Goal: Transaction & Acquisition: Purchase product/service

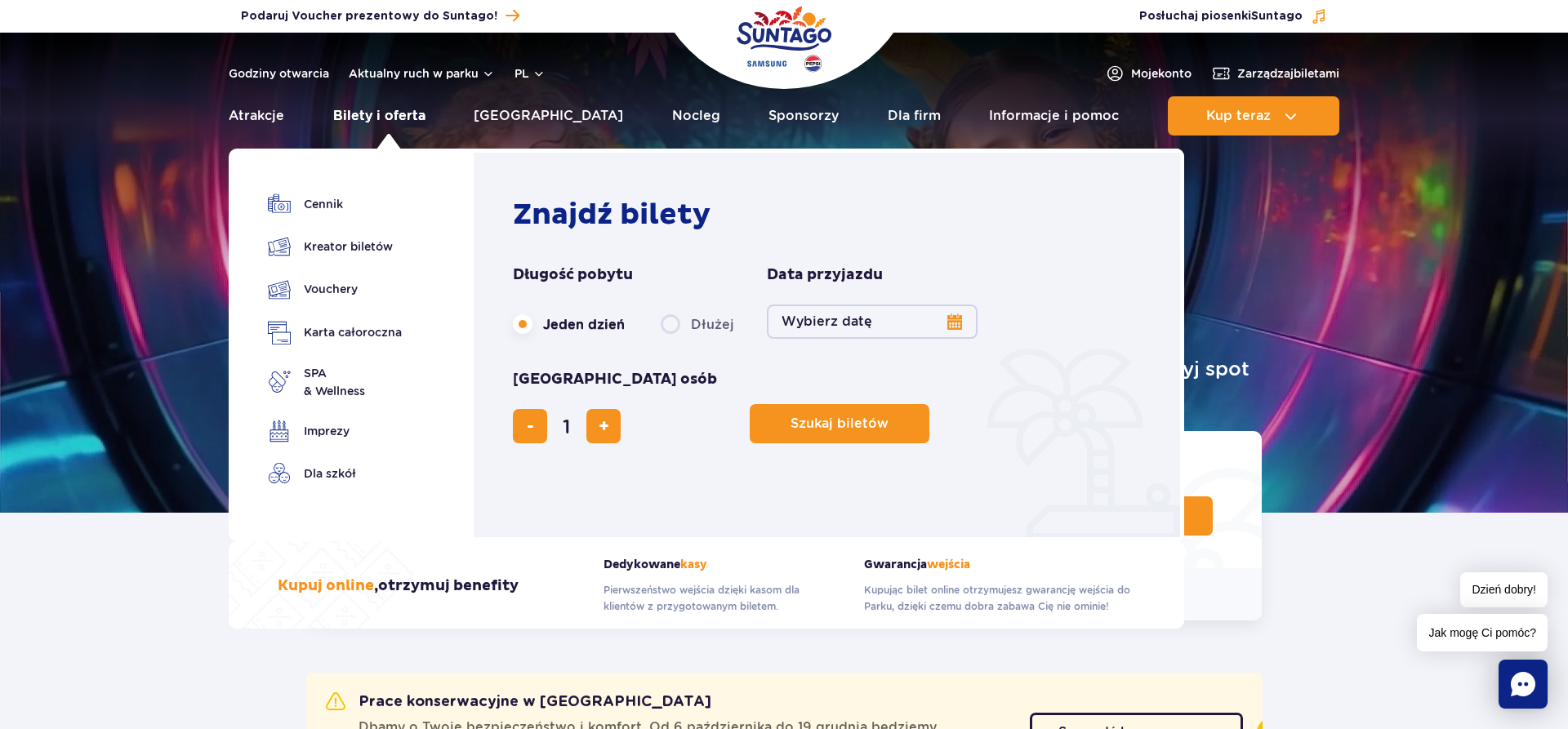
click at [410, 124] on link "Bilety i oferta" at bounding box center [379, 116] width 92 height 39
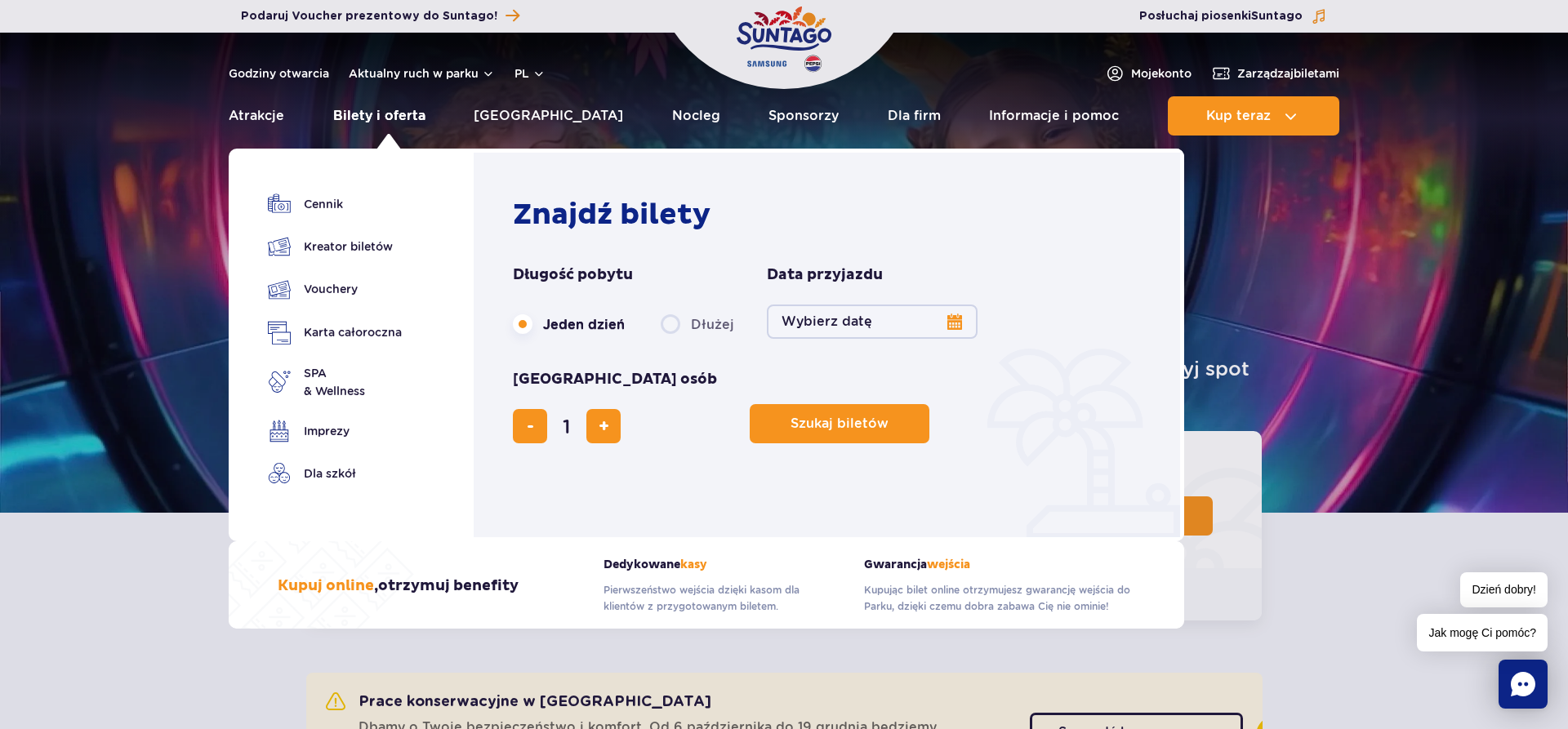
click at [390, 112] on link "Bilety i oferta" at bounding box center [379, 116] width 92 height 39
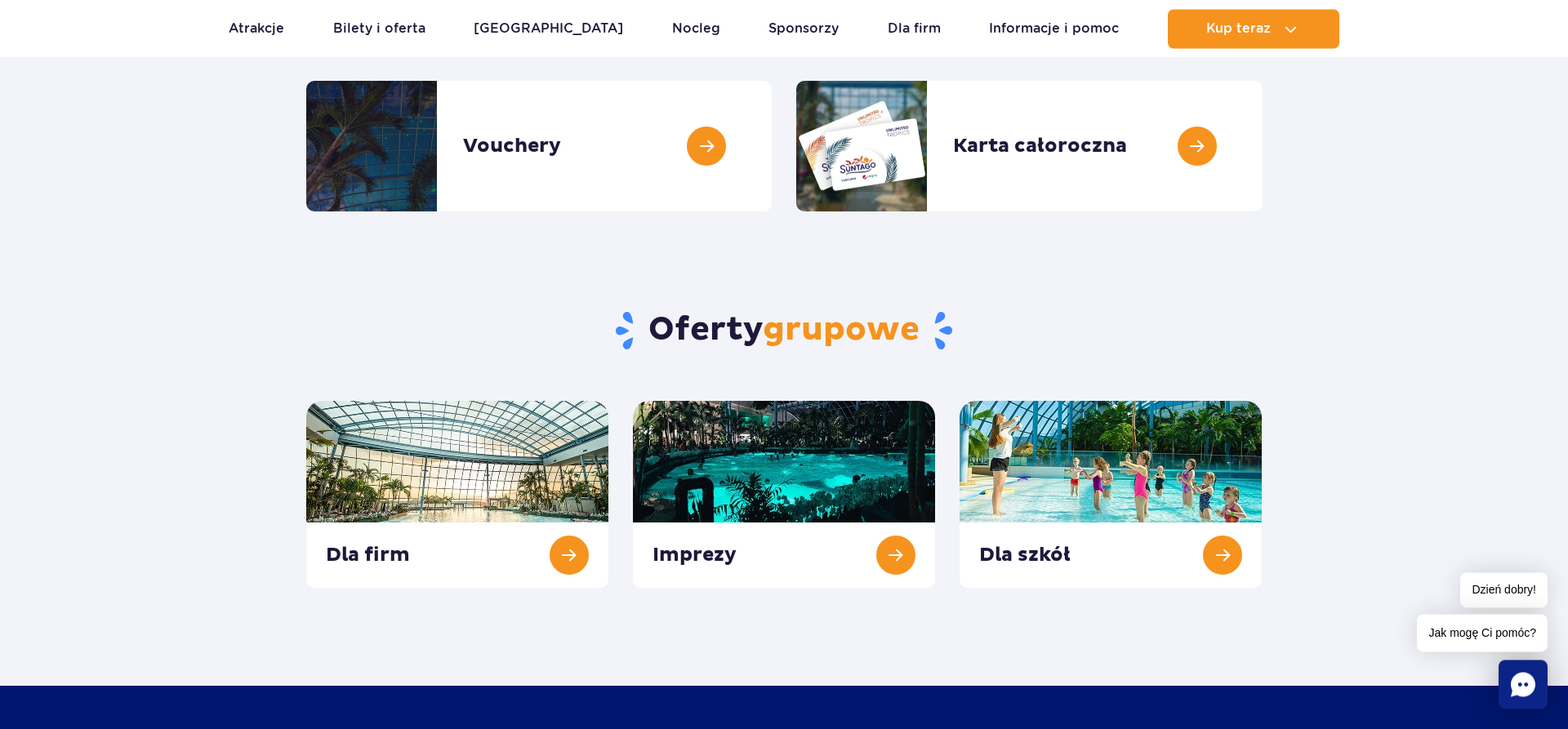
scroll to position [417, 0]
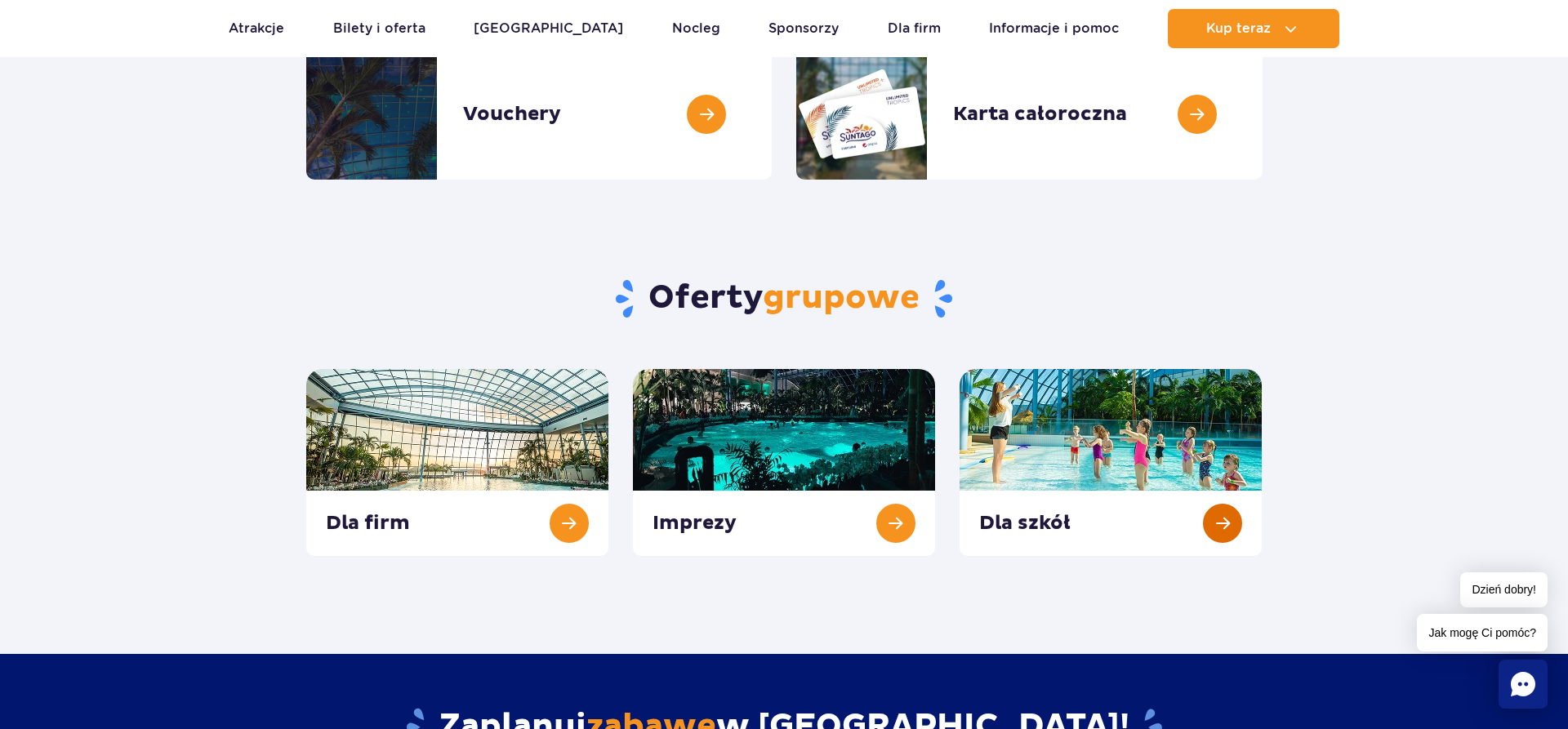
click at [1215, 524] on link at bounding box center [1111, 462] width 302 height 187
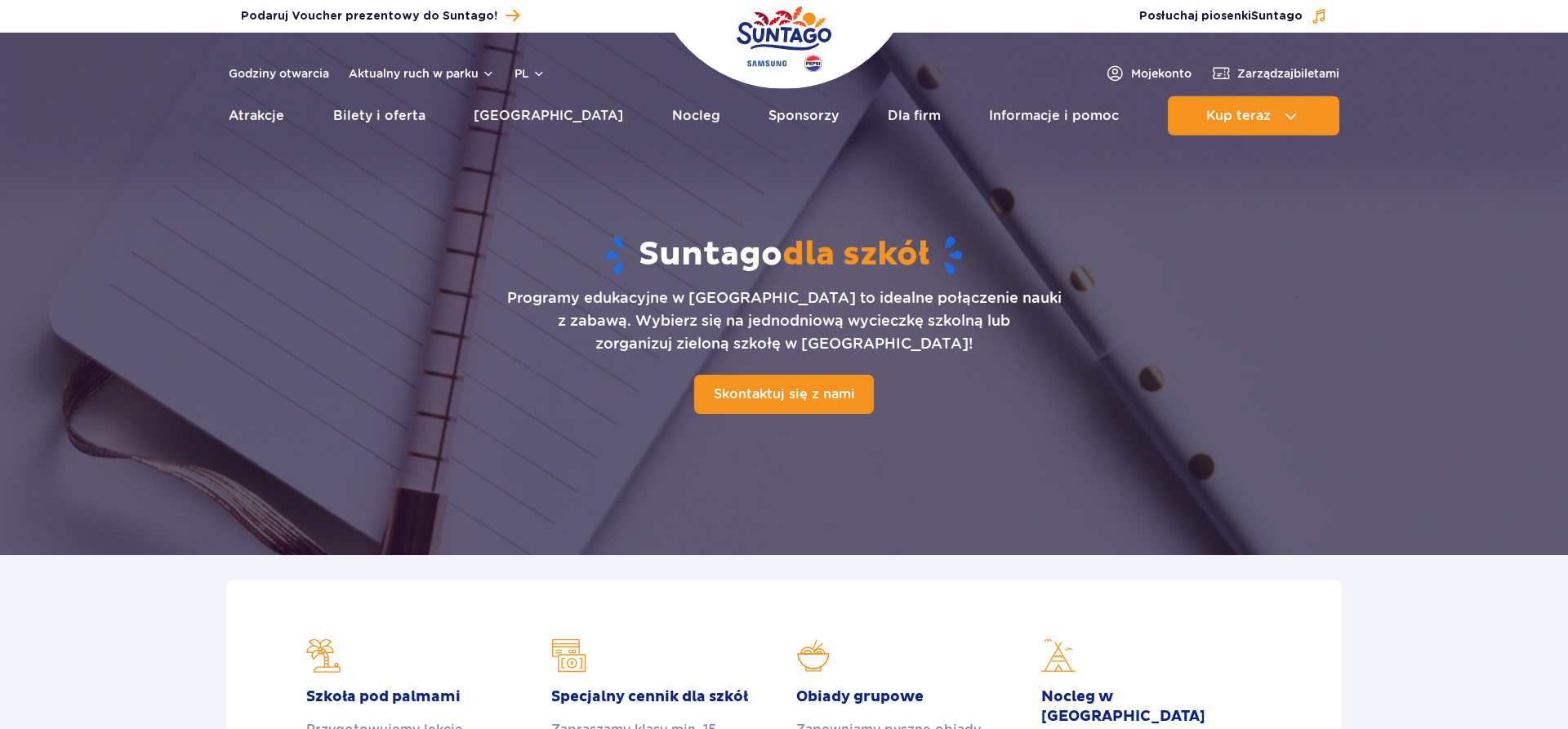
scroll to position [84, 0]
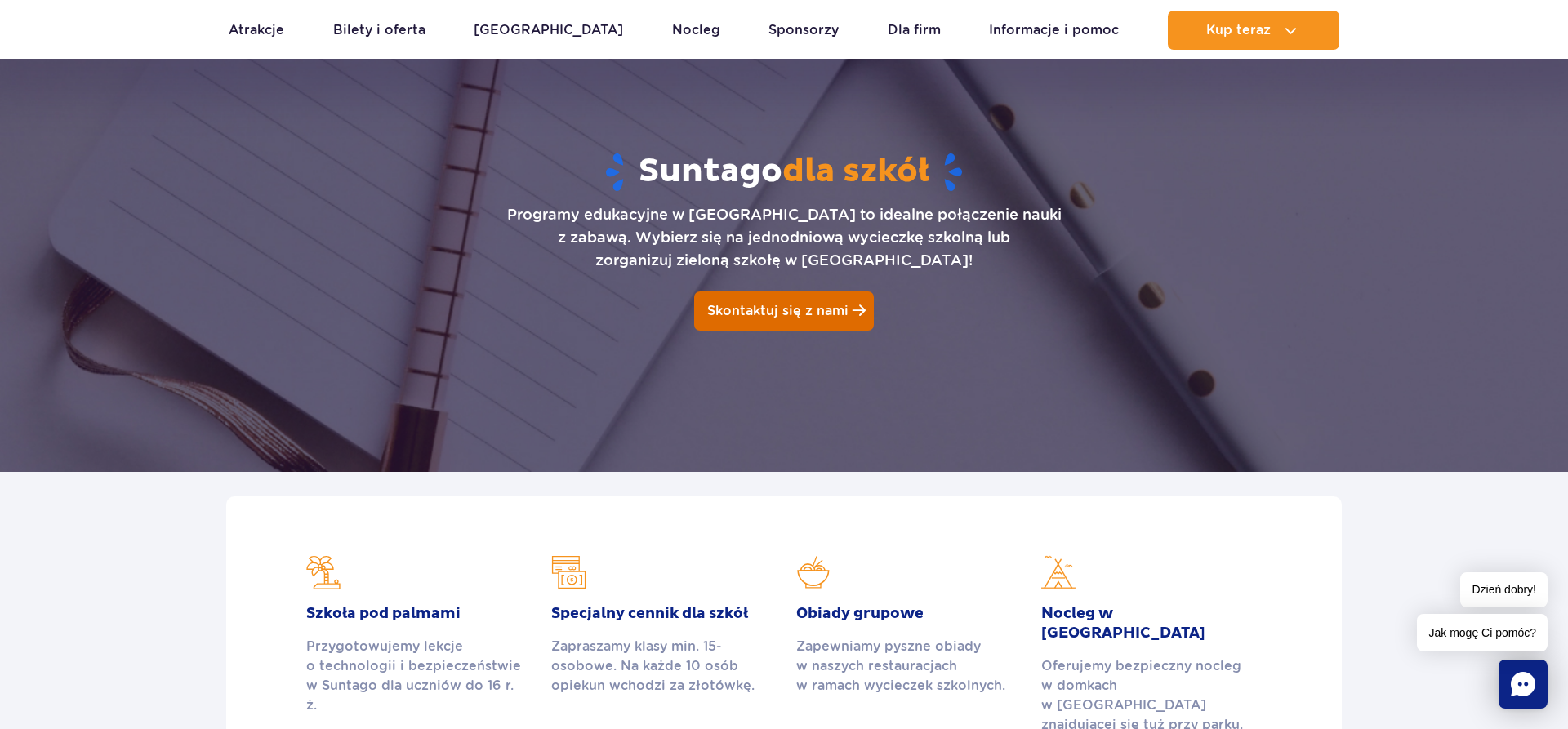
click at [803, 318] on span "Skontaktuj się z nami" at bounding box center [778, 311] width 142 height 15
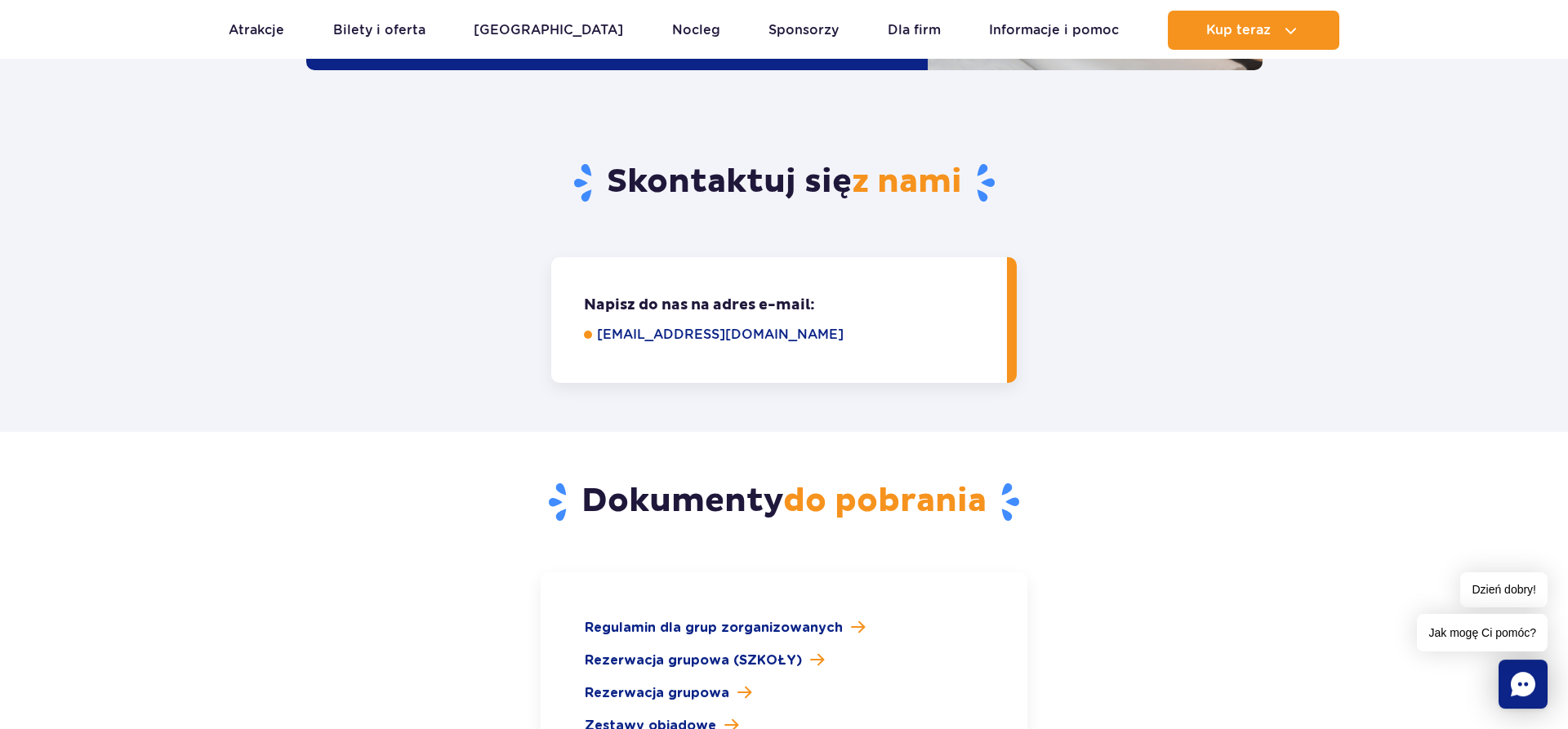
scroll to position [2139, 0]
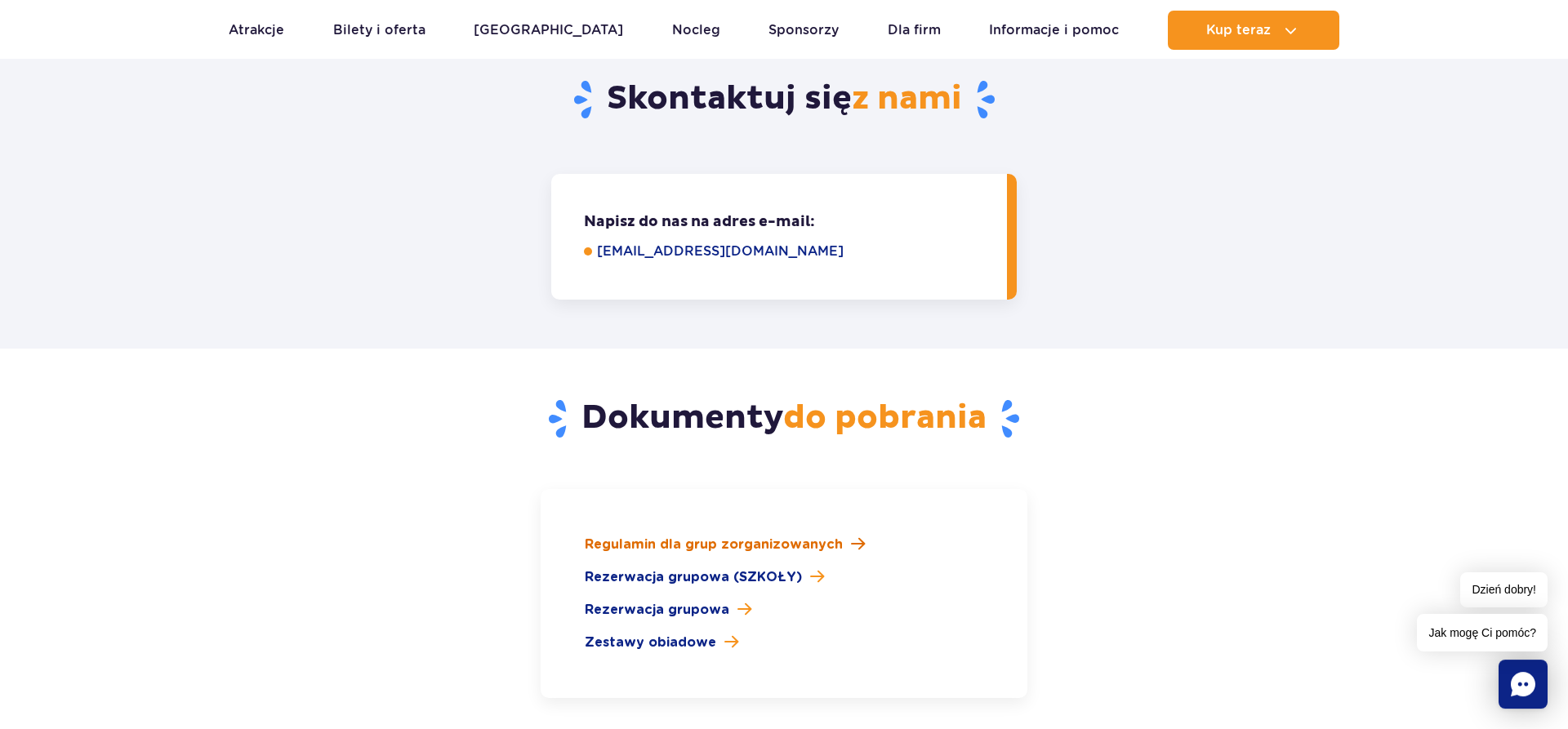
click at [799, 535] on span "Regulamin dla grup zorganizowanych" at bounding box center [714, 545] width 258 height 19
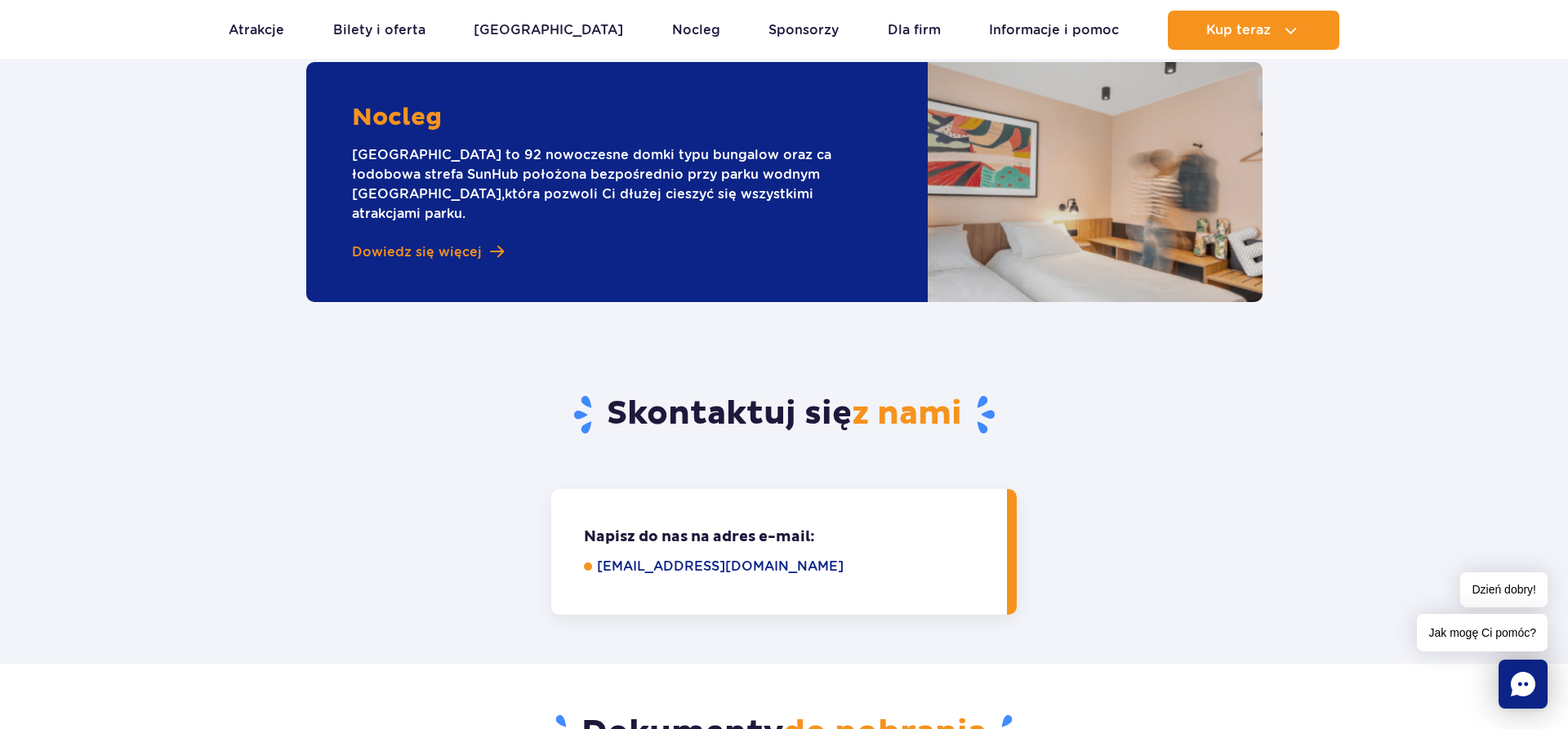
scroll to position [1638, 0]
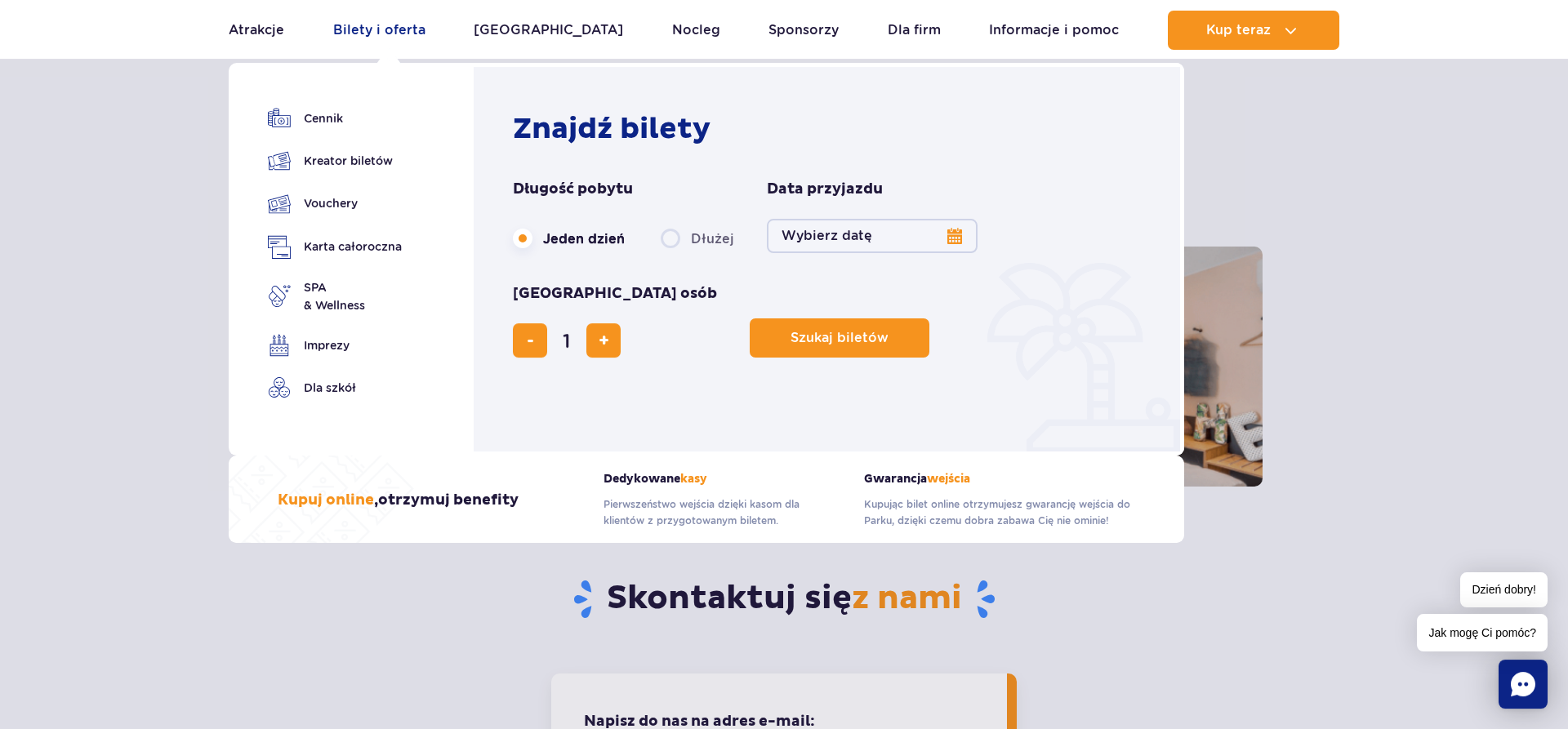
click at [373, 36] on link "Bilety i oferta" at bounding box center [379, 30] width 92 height 39
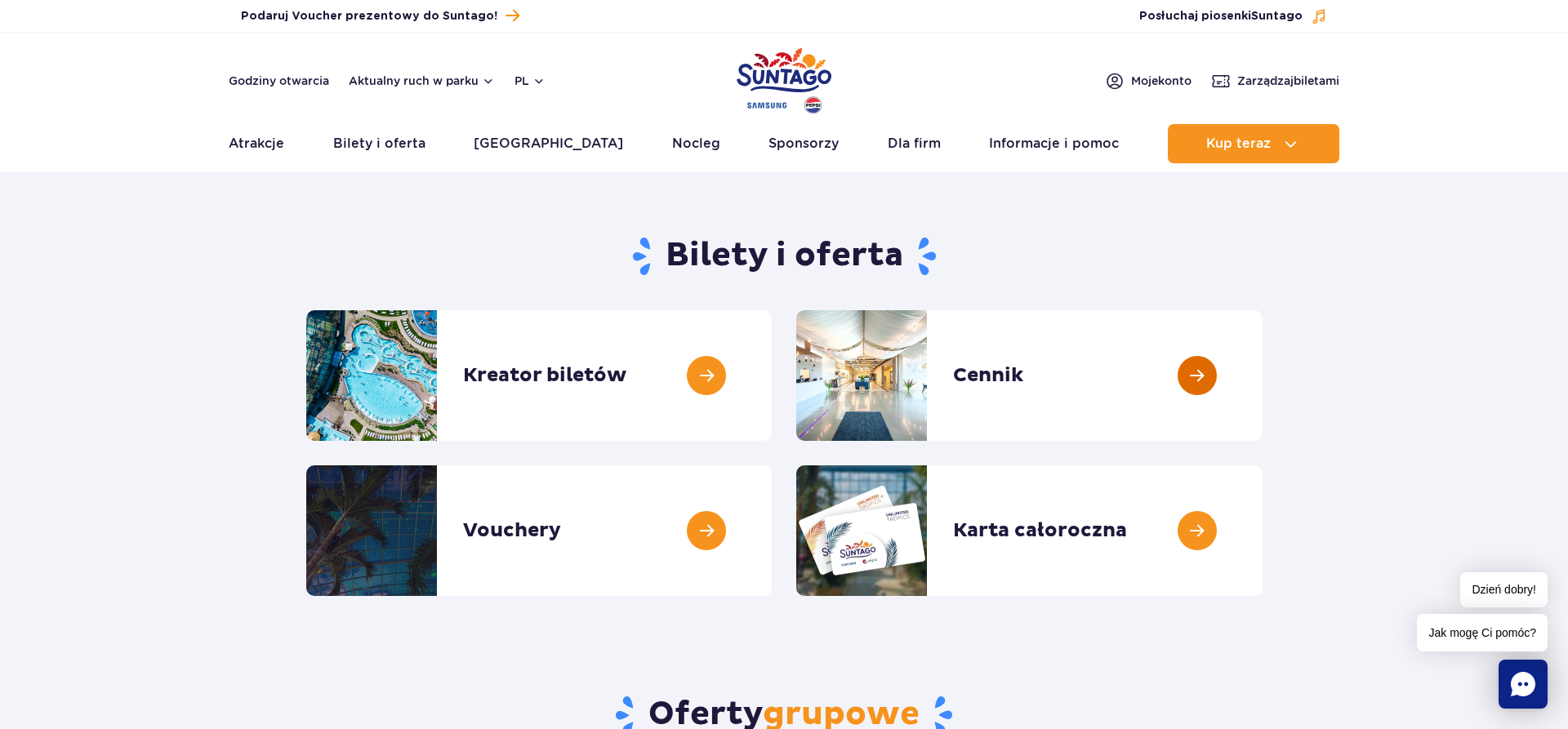
click at [1263, 379] on link at bounding box center [1263, 376] width 0 height 131
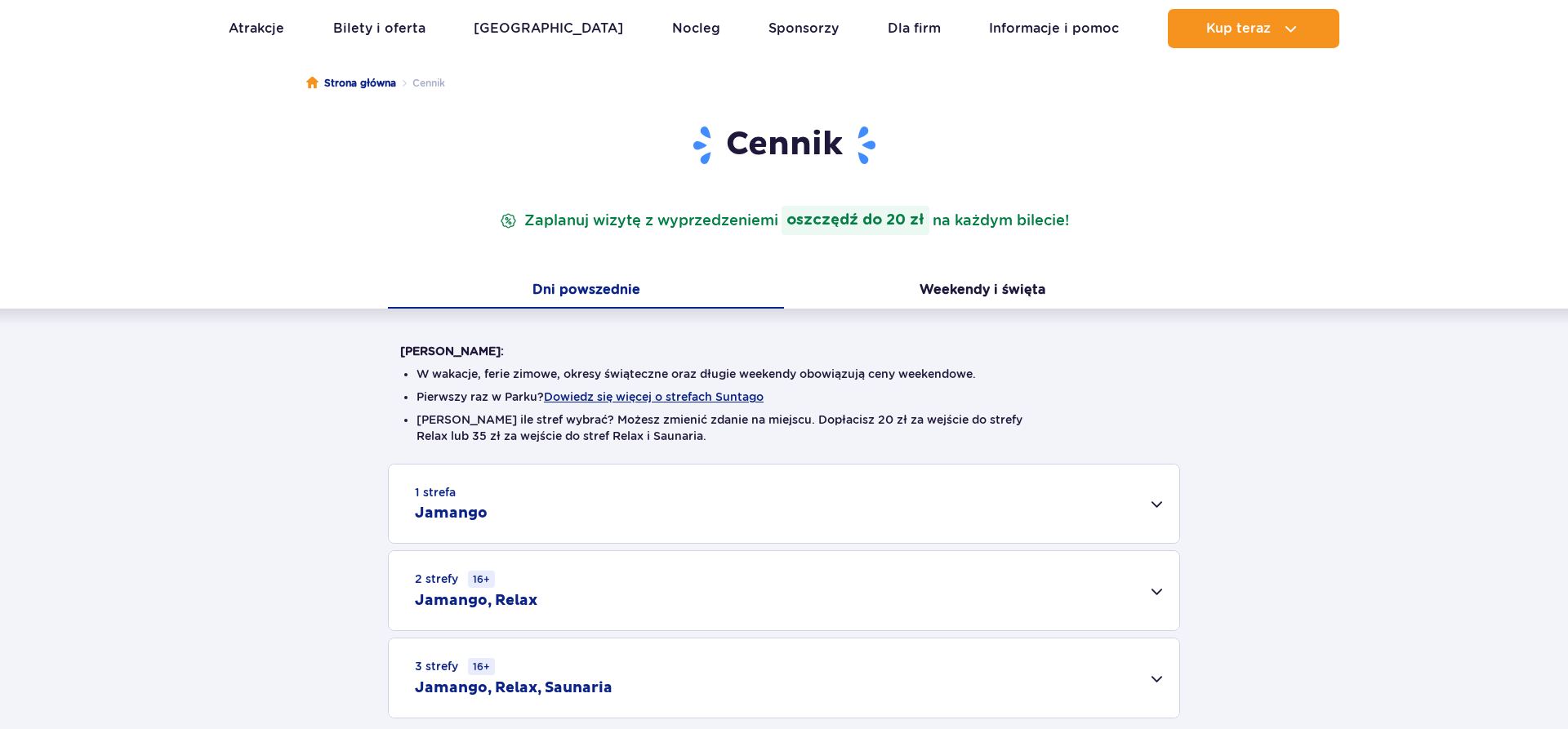
scroll to position [250, 0]
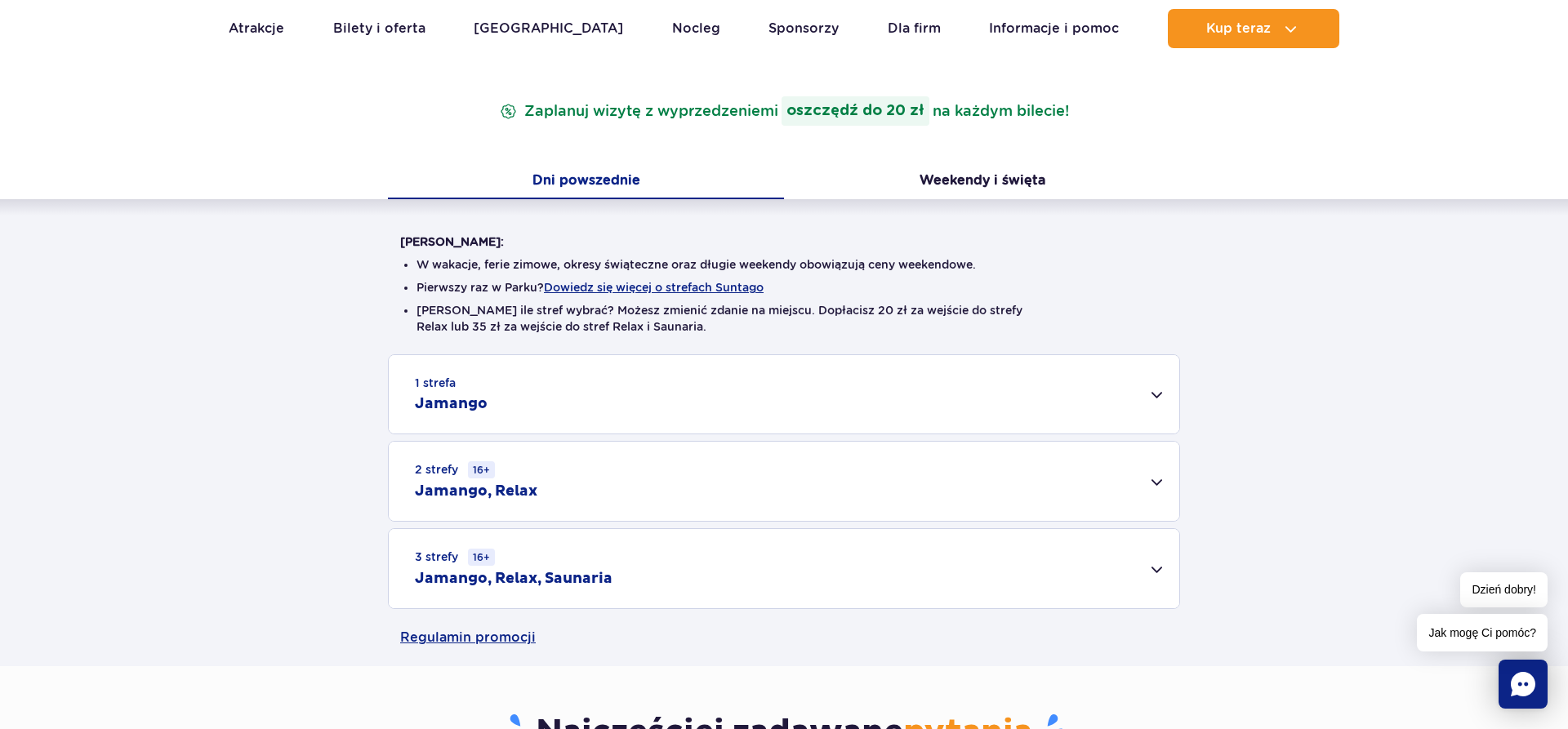
click at [532, 396] on div "1 strefa Jamango" at bounding box center [784, 394] width 791 height 78
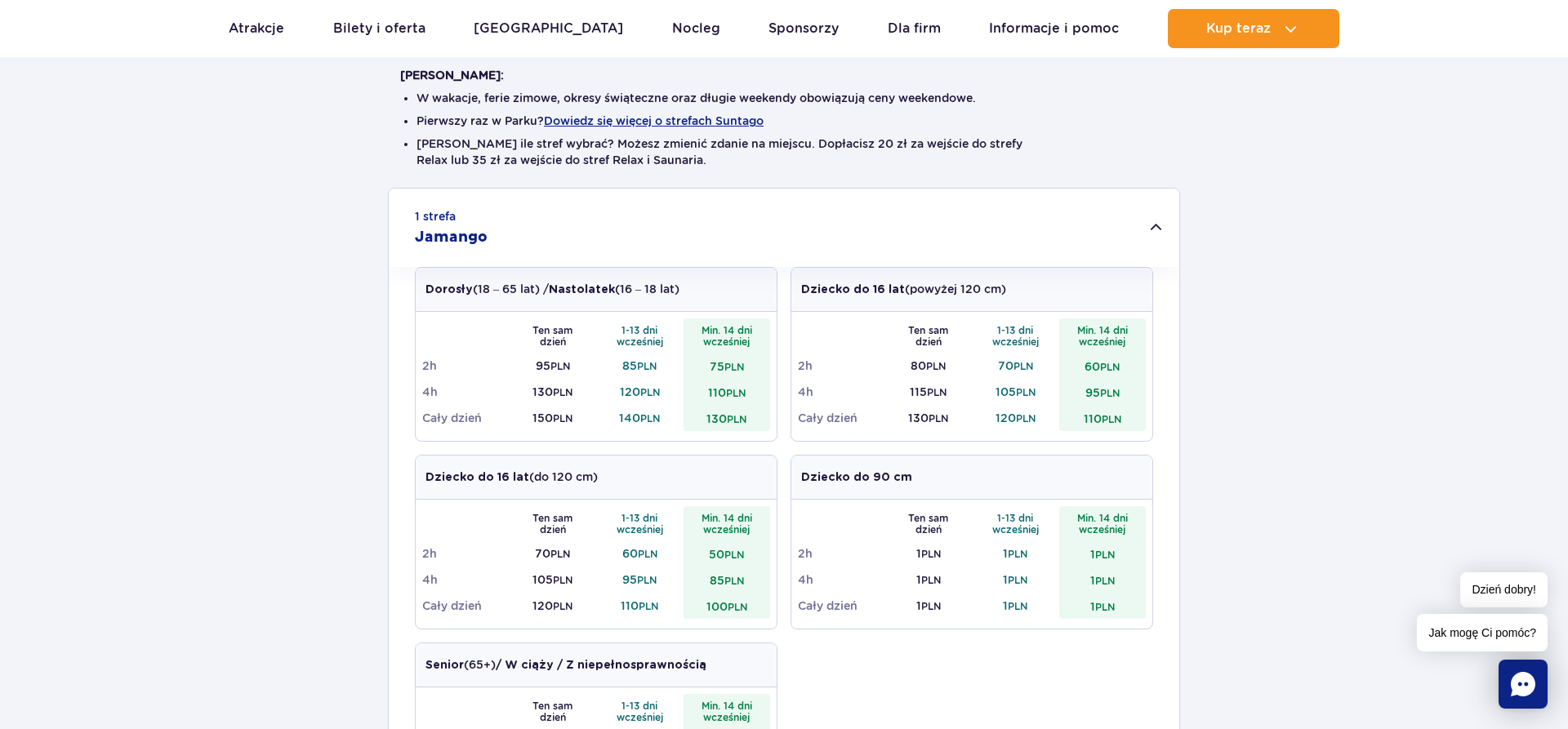
scroll to position [833, 0]
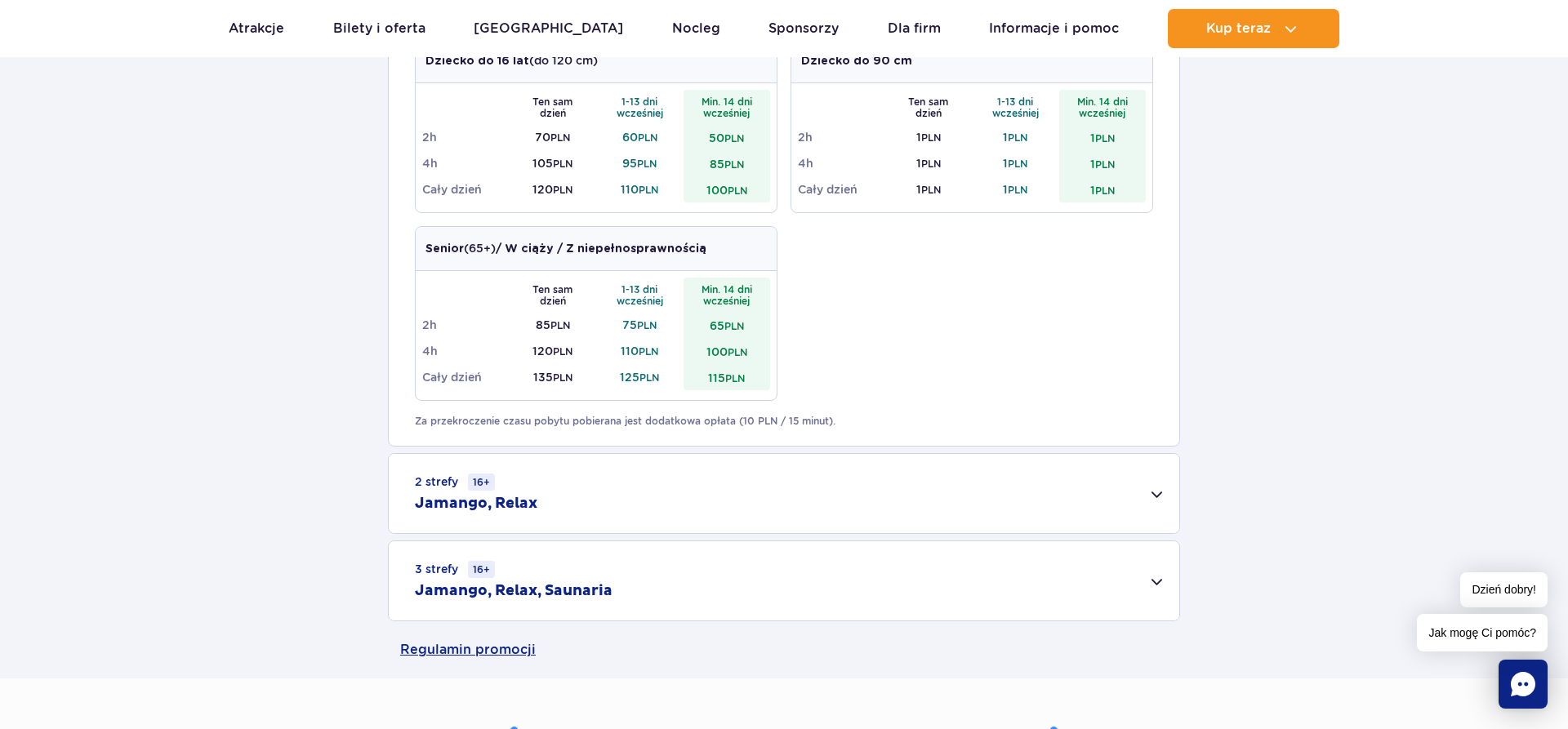
click at [1154, 492] on div "2 strefy 16+ Jamango, Relax" at bounding box center [784, 494] width 791 height 79
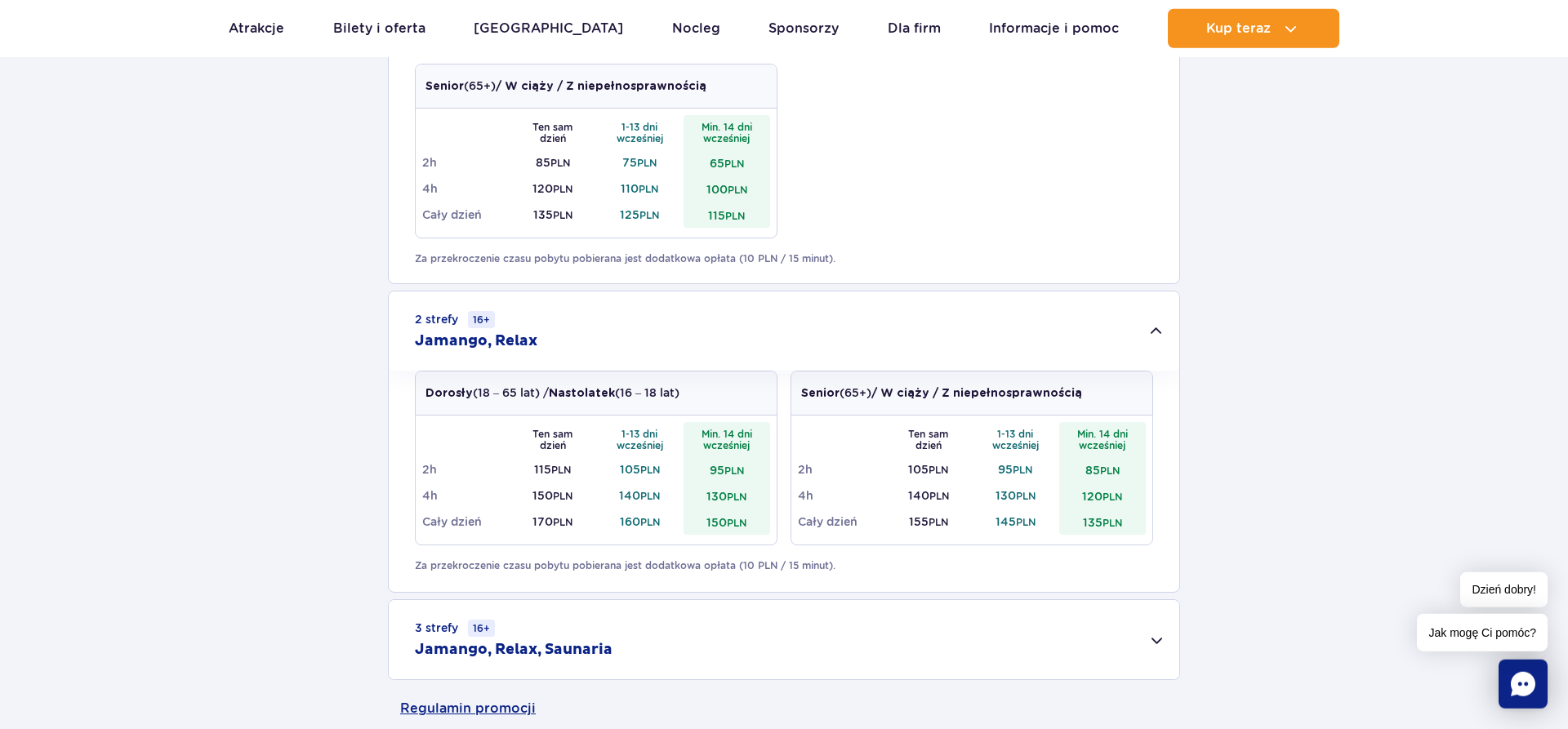
scroll to position [1000, 0]
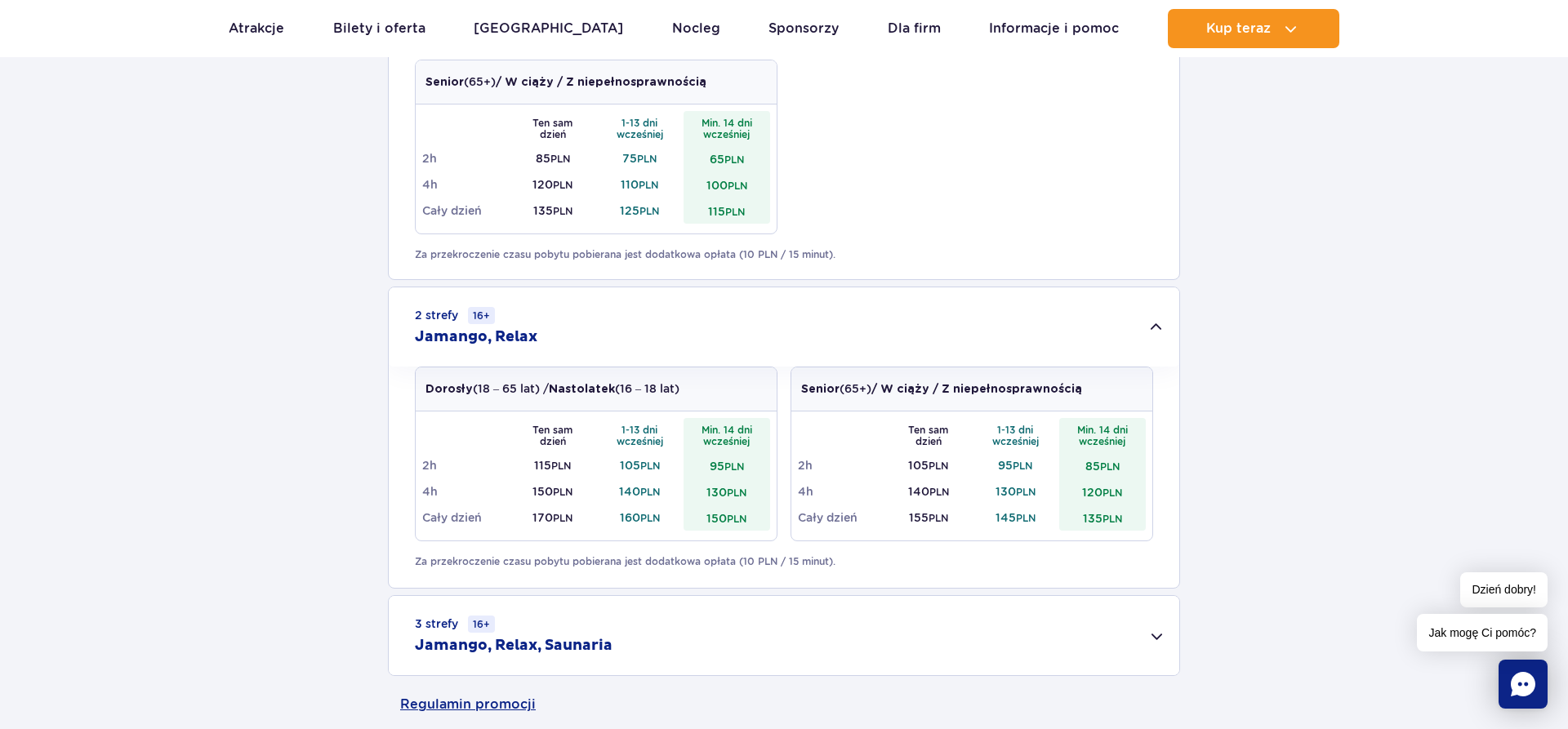
click at [1163, 636] on div "3 strefy 16+ Jamango, Relax, Saunaria" at bounding box center [784, 636] width 791 height 79
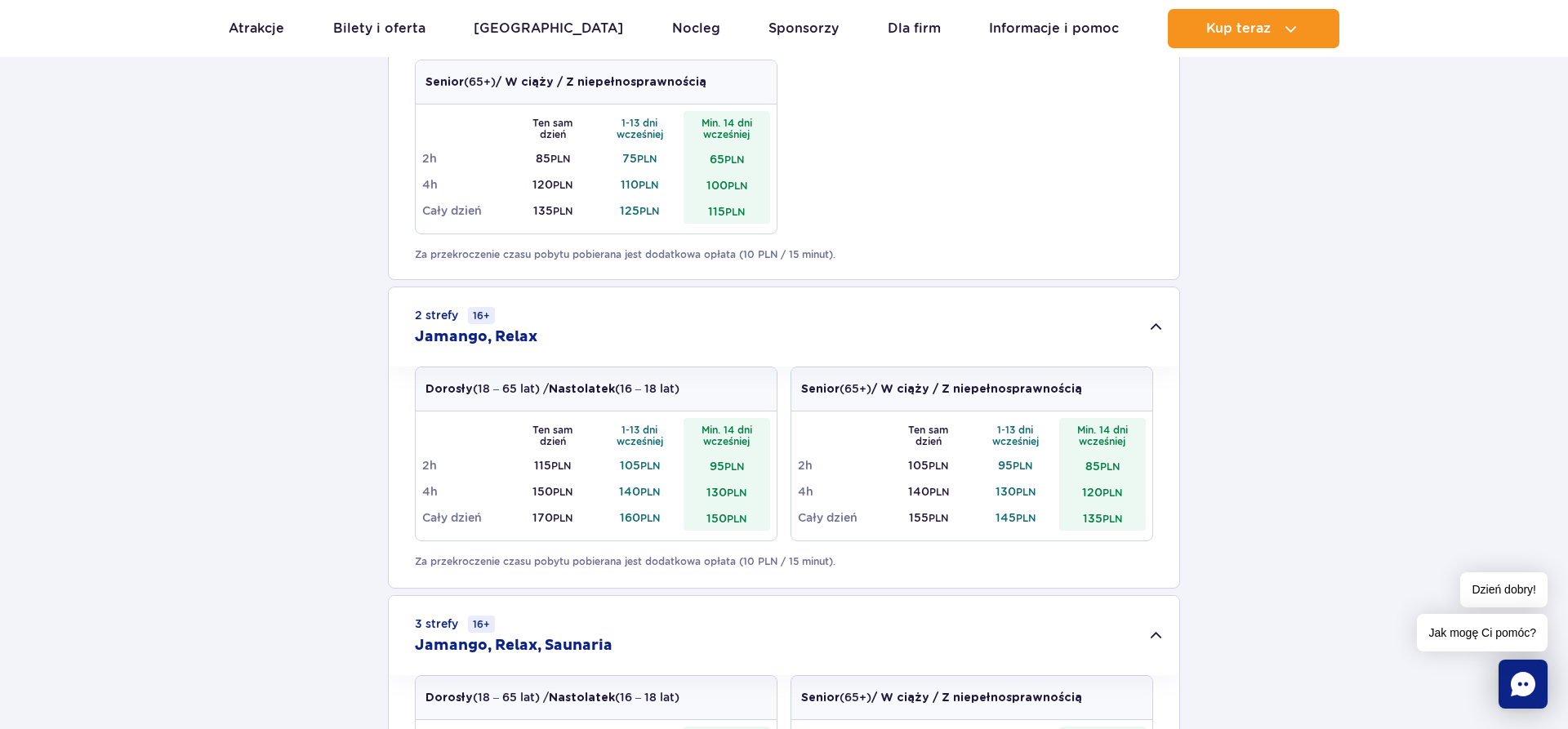
click at [649, 461] on small "PLN" at bounding box center [650, 466] width 19 height 13
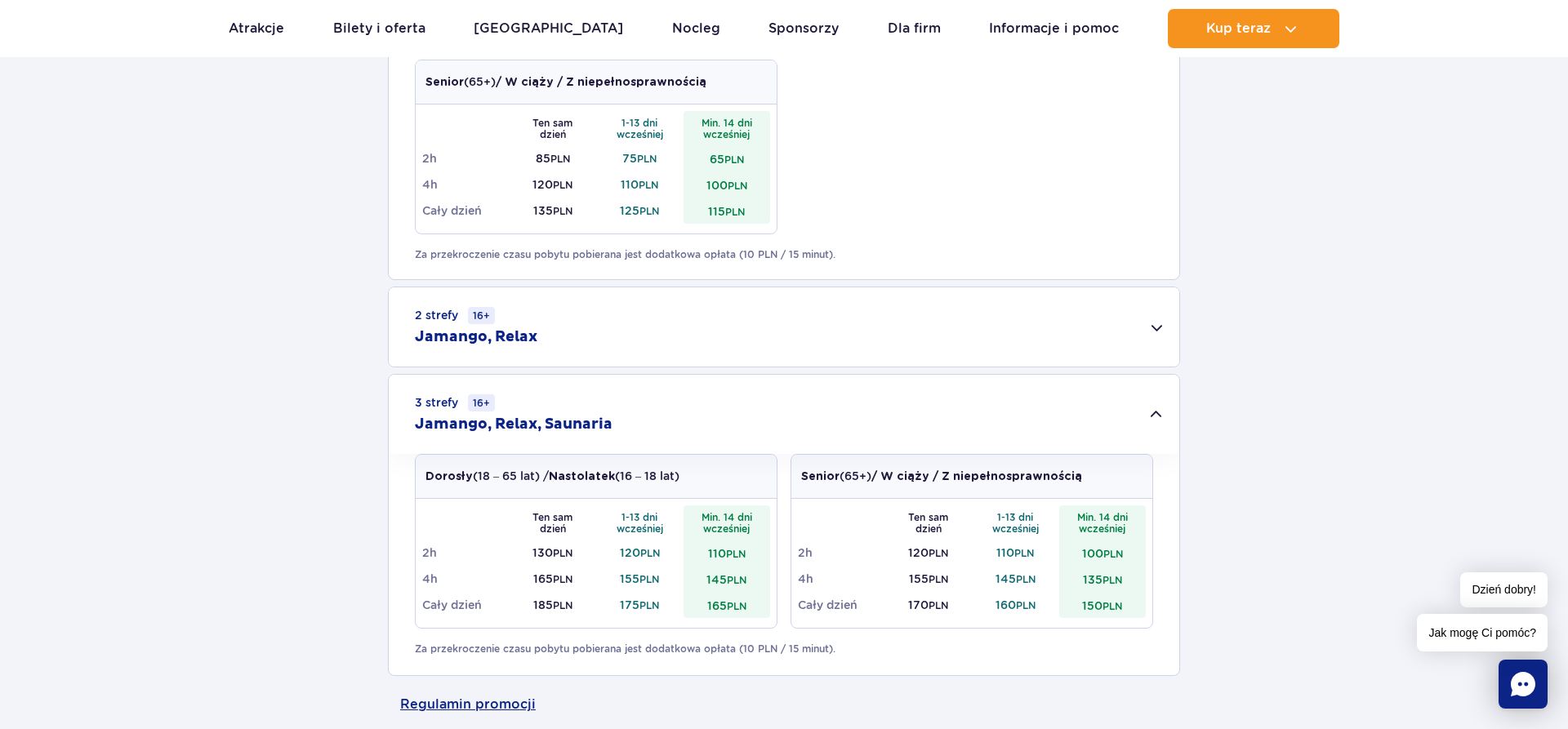
click at [1063, 310] on div "2 strefy 16+ Jamango, Relax" at bounding box center [784, 327] width 791 height 79
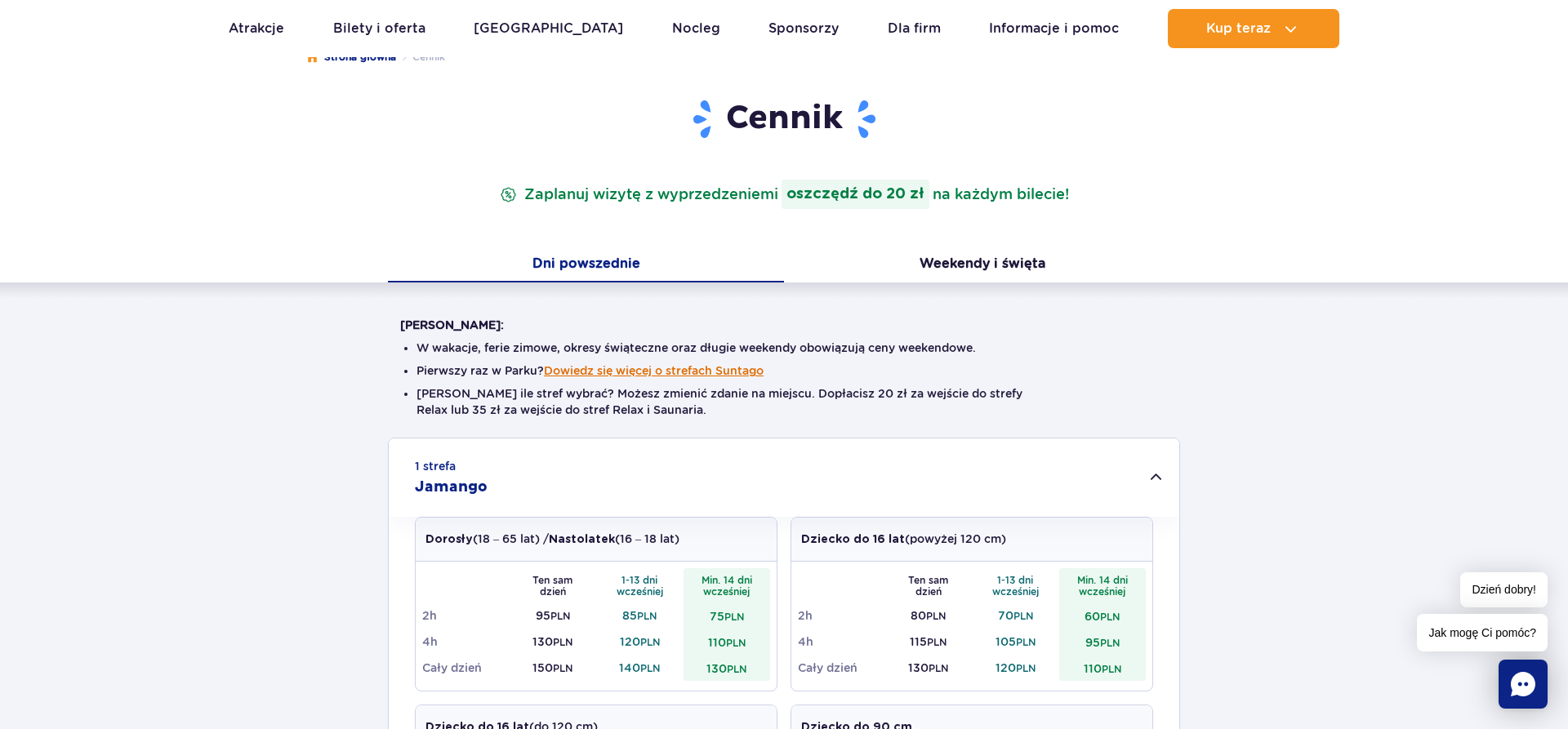
scroll to position [0, 0]
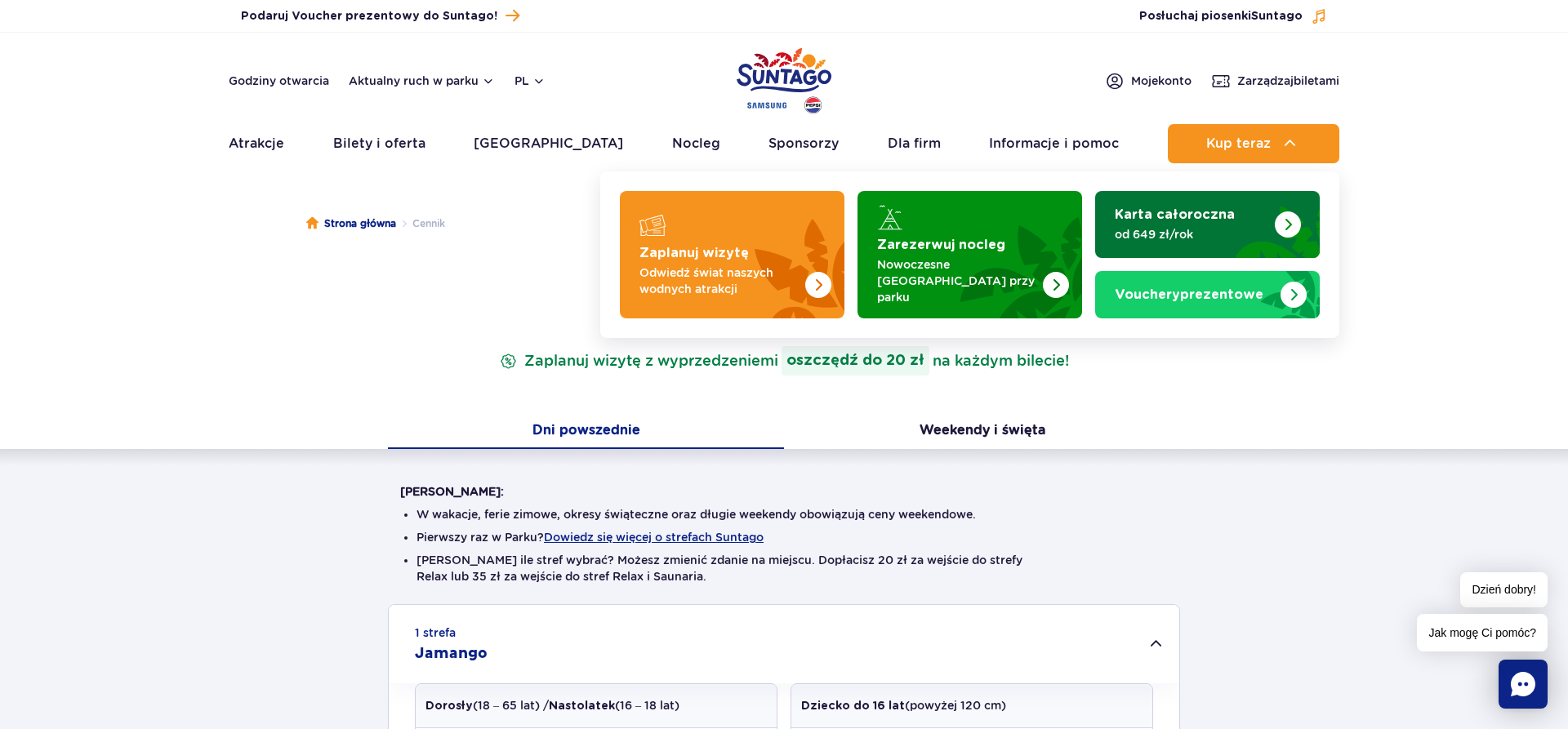
click at [1292, 223] on img "Karta całoroczna" at bounding box center [1288, 224] width 26 height 26
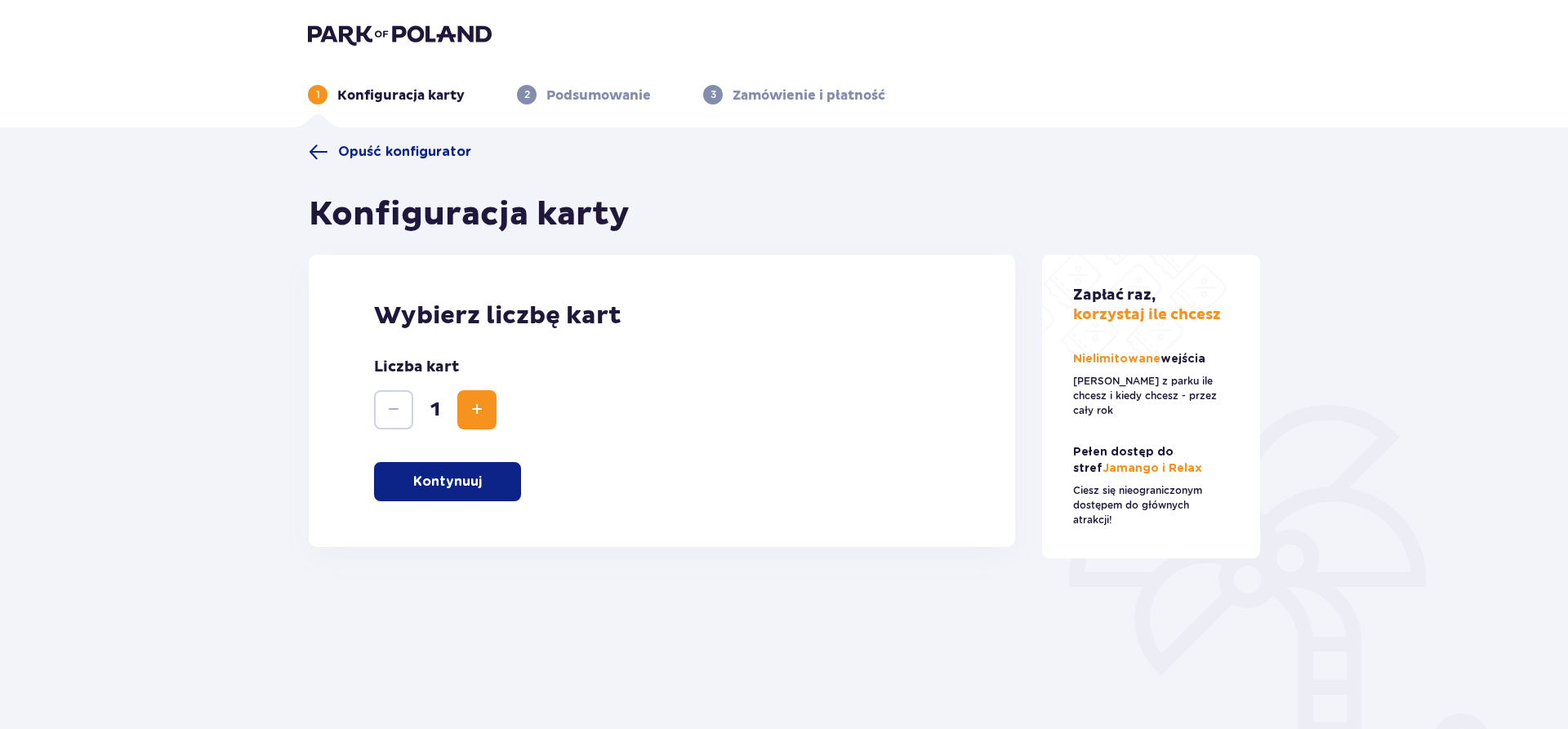
click at [438, 477] on p "Kontynuuj" at bounding box center [447, 482] width 68 height 18
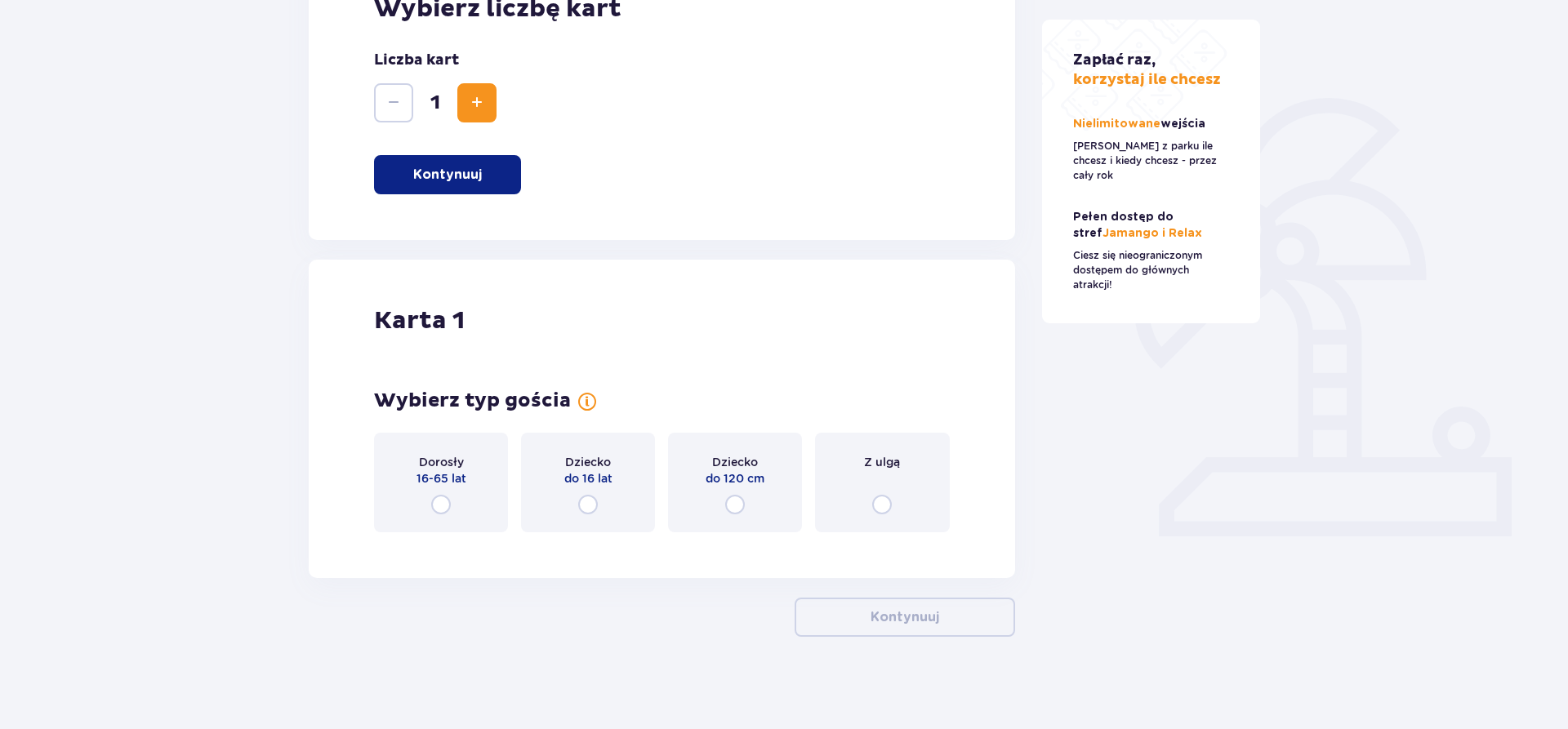
scroll to position [313, 0]
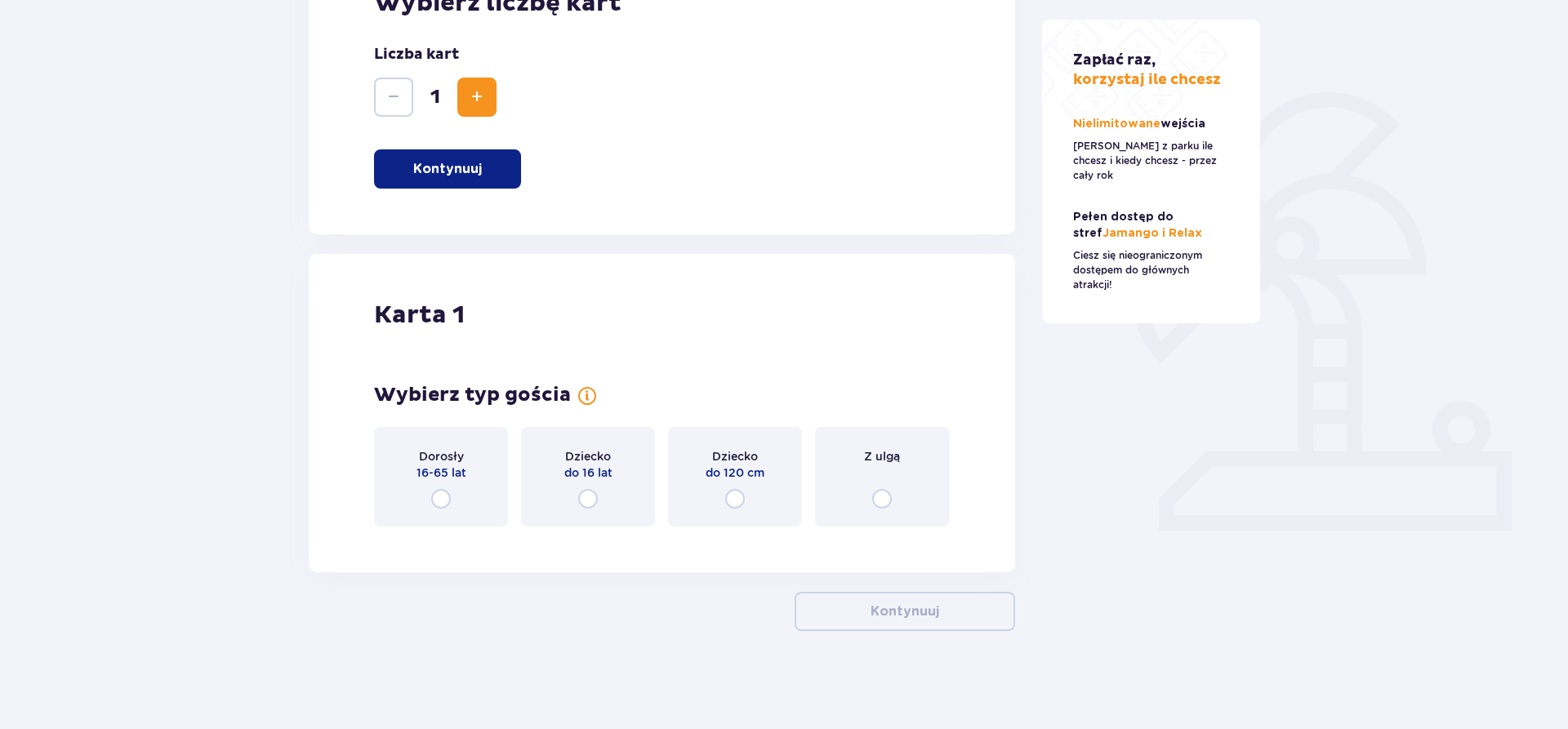
click at [438, 502] on input "radio" at bounding box center [441, 499] width 19 height 19
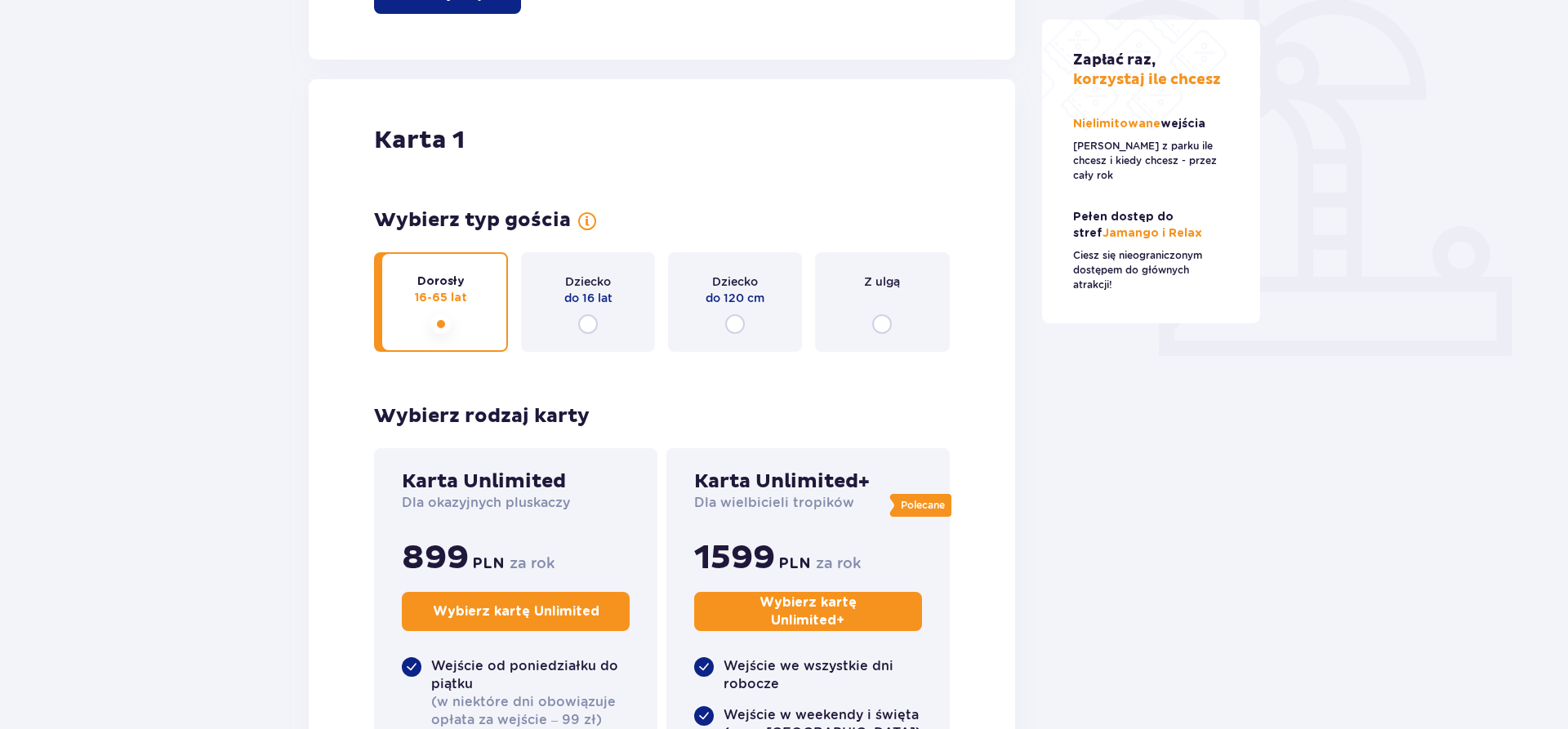
scroll to position [0, 0]
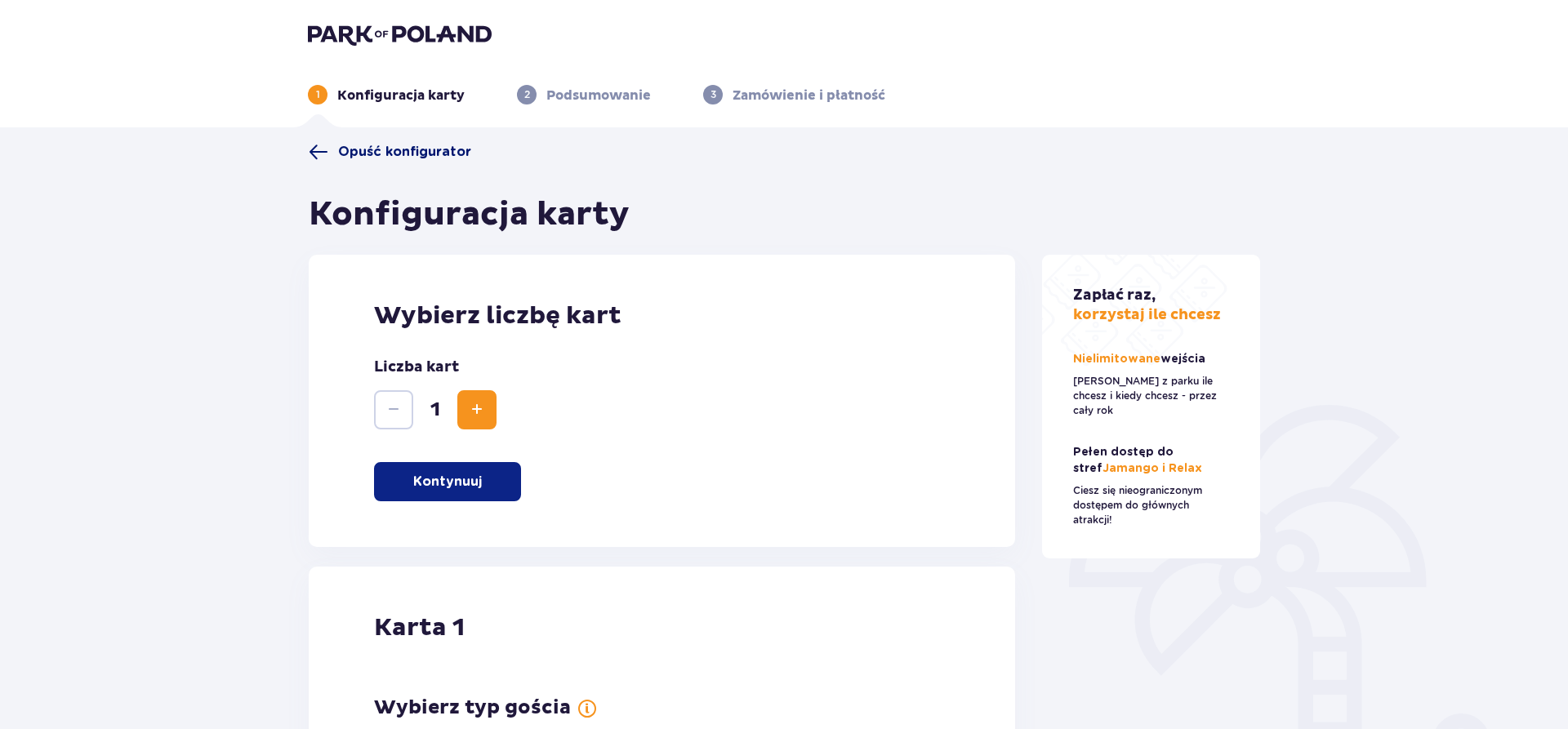
click at [316, 149] on span at bounding box center [319, 152] width 19 height 19
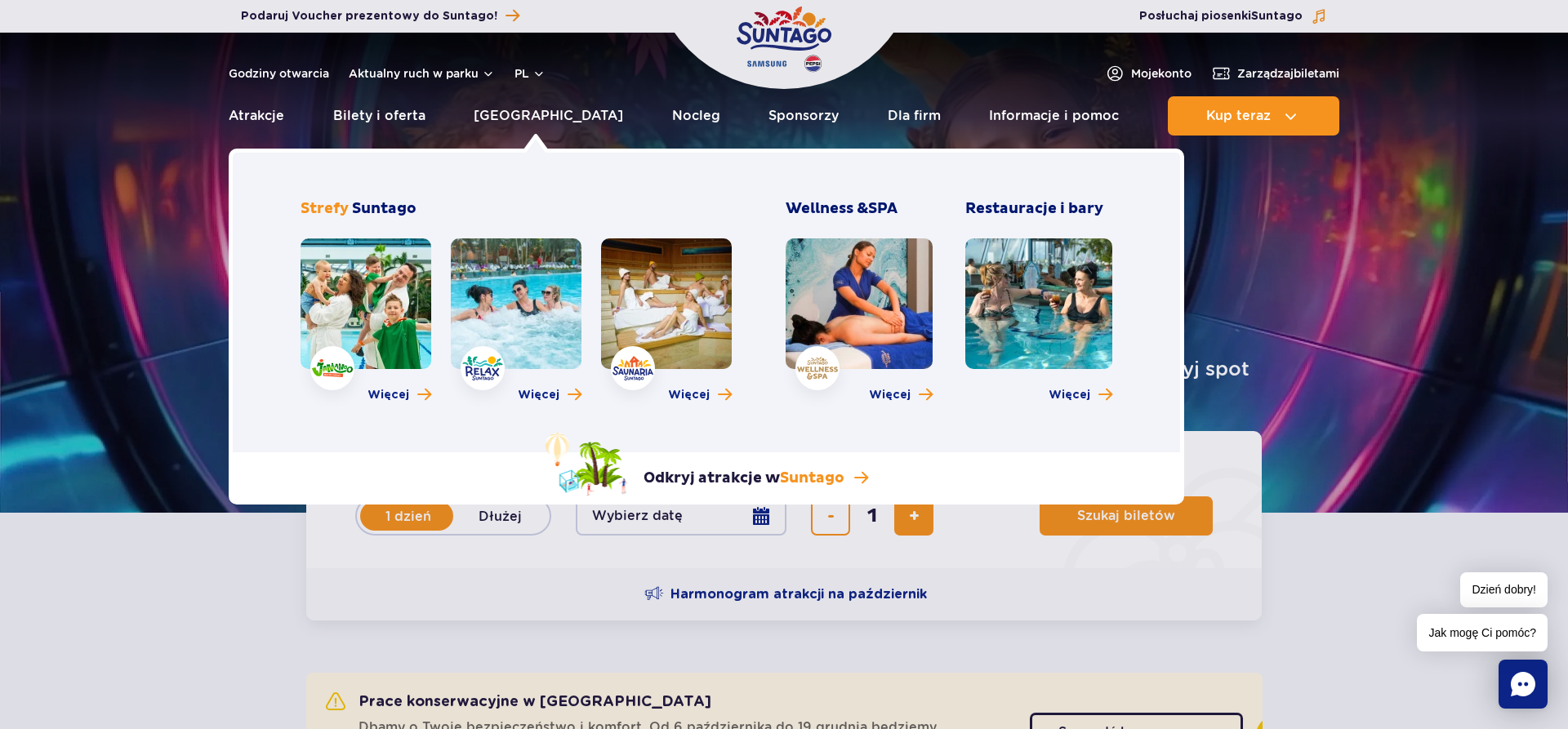
click at [345, 336] on link at bounding box center [366, 304] width 131 height 131
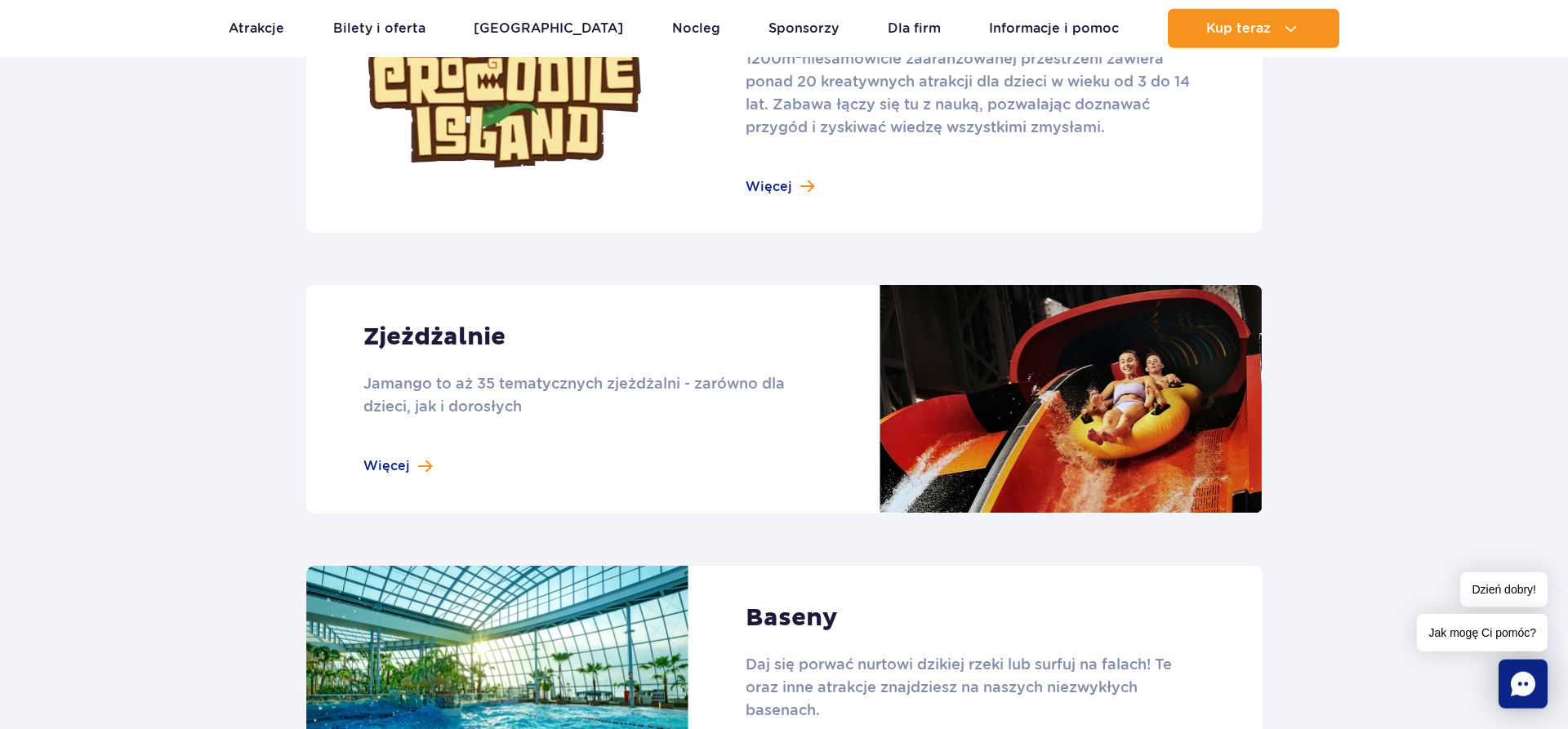
scroll to position [1250, 0]
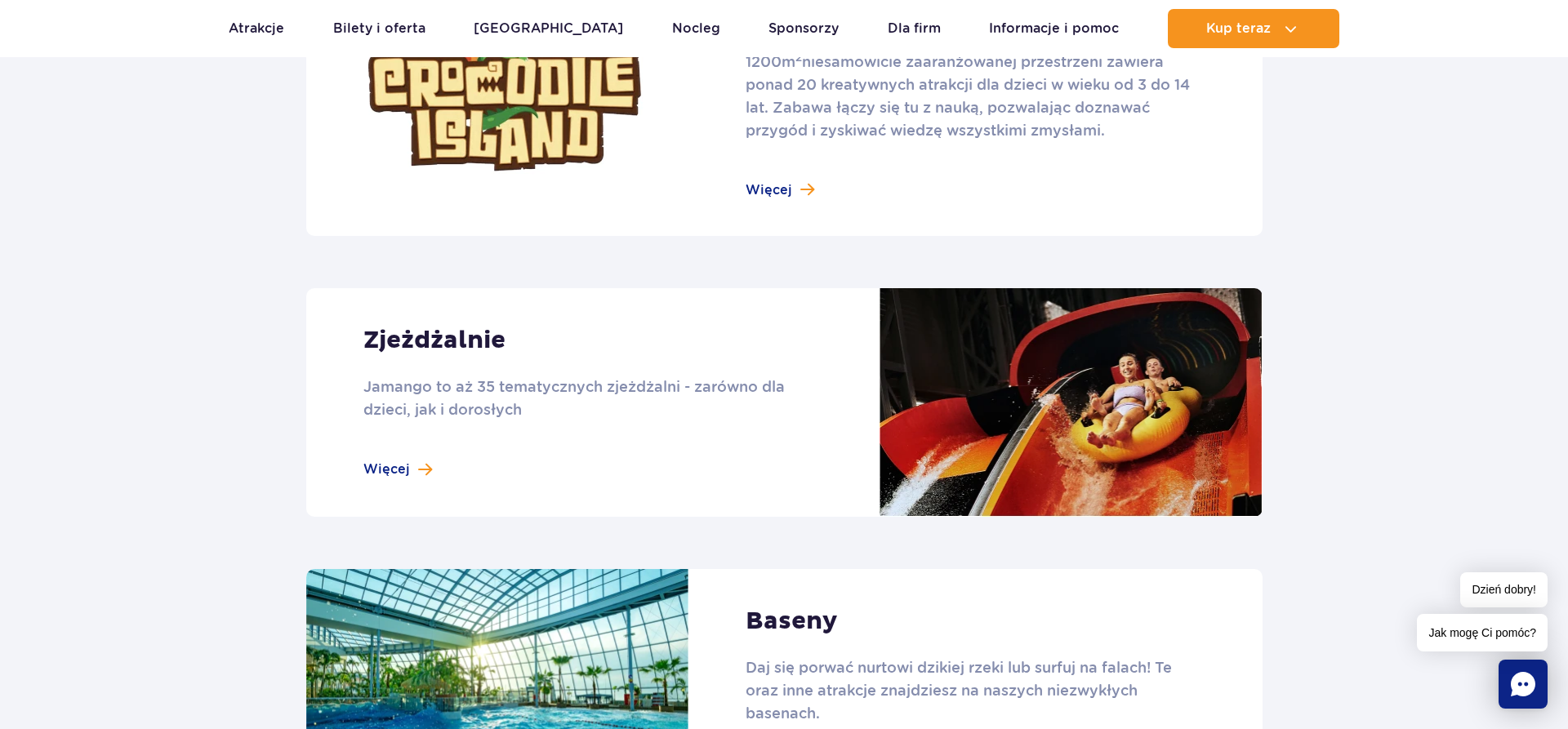
click at [394, 465] on link at bounding box center [784, 402] width 956 height 228
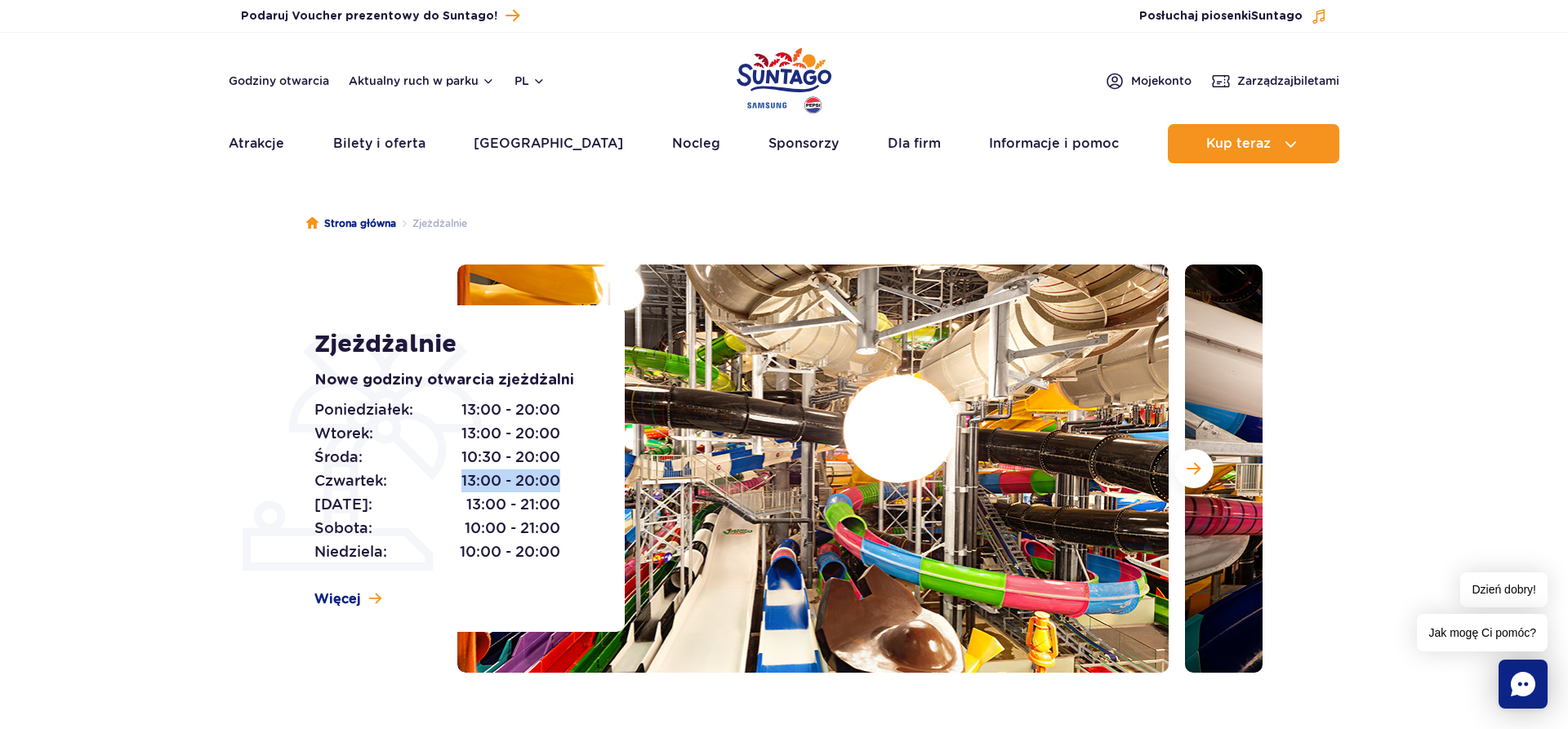
drag, startPoint x: 461, startPoint y: 478, endPoint x: 562, endPoint y: 490, distance: 101.7
click at [562, 490] on div "Poniedziałek: 13:00 - 20:00 Wtorek: 13:00 - 20:00 Środa: 10:30 - 20:00 Czwartek…" at bounding box center [452, 482] width 274 height 166
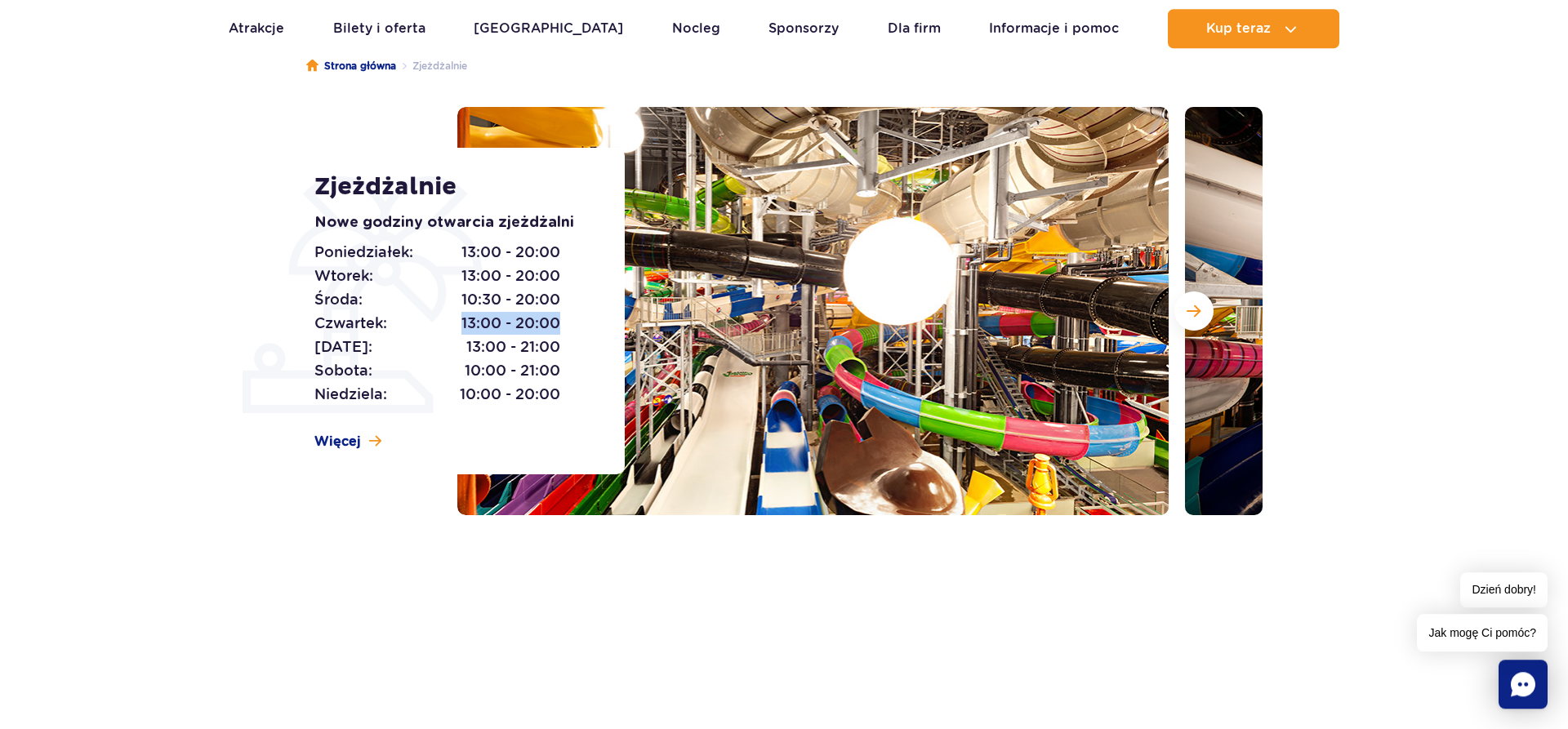
scroll to position [167, 0]
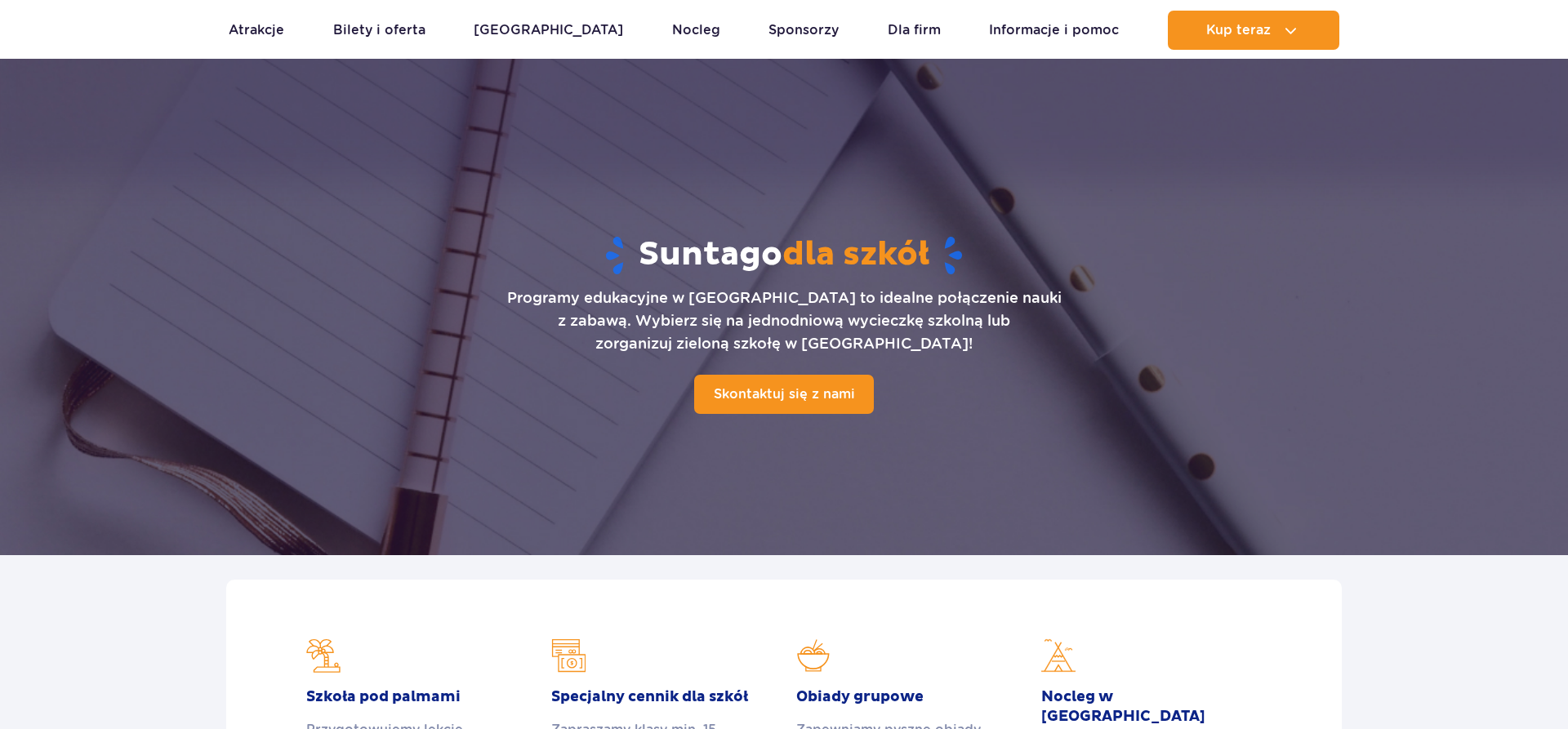
scroll to position [1638, 0]
